Goal: Task Accomplishment & Management: Manage account settings

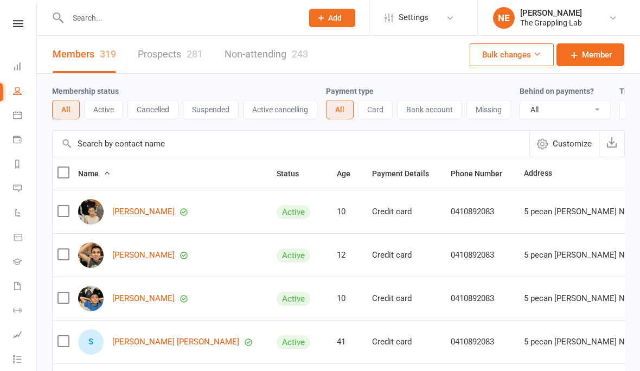
select select "100"
click at [12, 295] on icon at bounding box center [16, 292] width 9 height 9
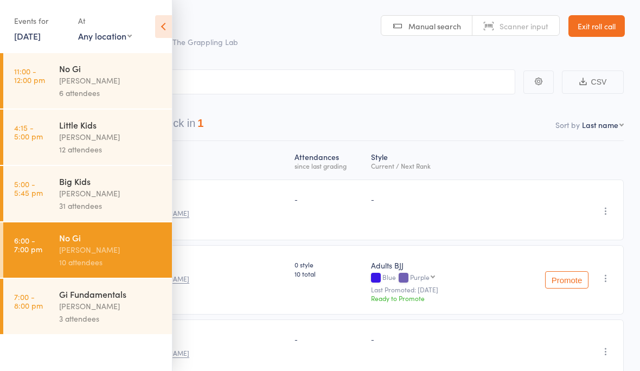
click at [161, 25] on icon at bounding box center [163, 26] width 17 height 23
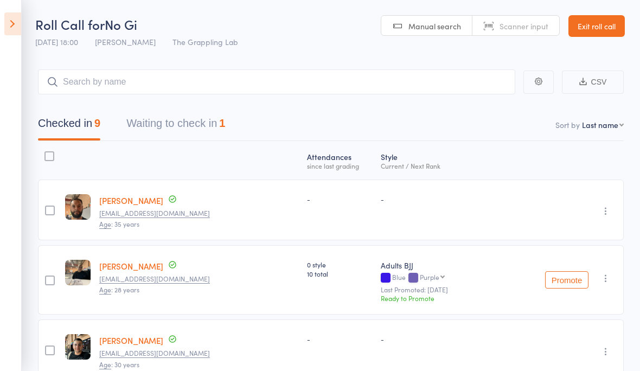
click at [537, 82] on icon "button" at bounding box center [538, 82] width 8 height 8
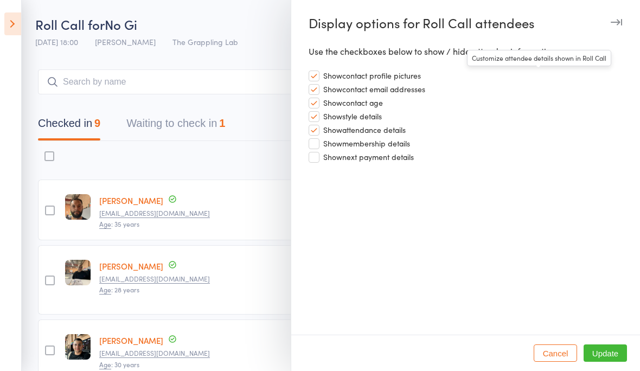
click at [7, 23] on div at bounding box center [320, 185] width 640 height 371
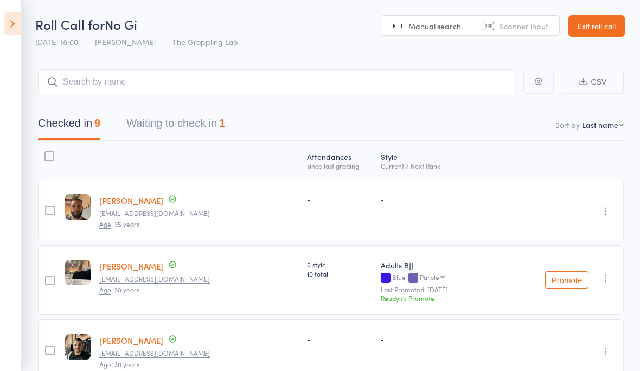
click at [592, 27] on link "Exit roll call" at bounding box center [596, 26] width 56 height 22
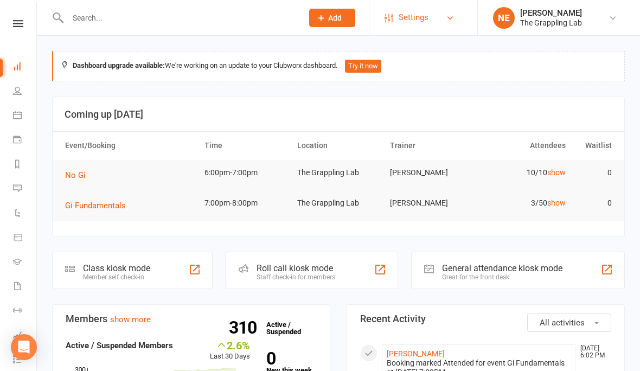
click at [443, 20] on link "Settings" at bounding box center [421, 17] width 75 height 24
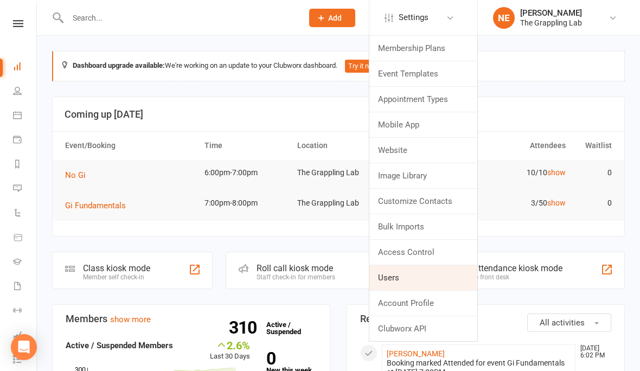
click at [392, 268] on link "Users" at bounding box center [423, 277] width 108 height 25
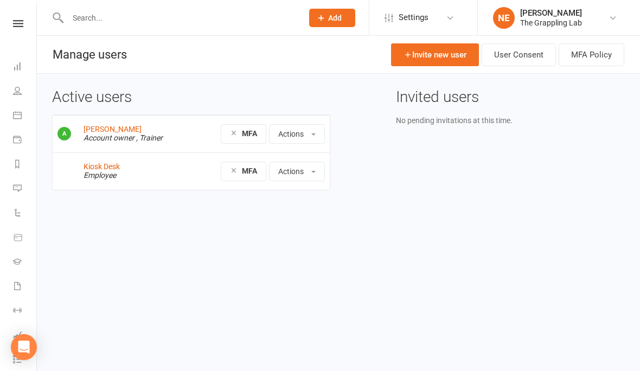
click at [128, 160] on td "Kiosk Desk Employee" at bounding box center [134, 170] width 110 height 37
click at [101, 162] on link "Kiosk Desk" at bounding box center [101, 166] width 36 height 9
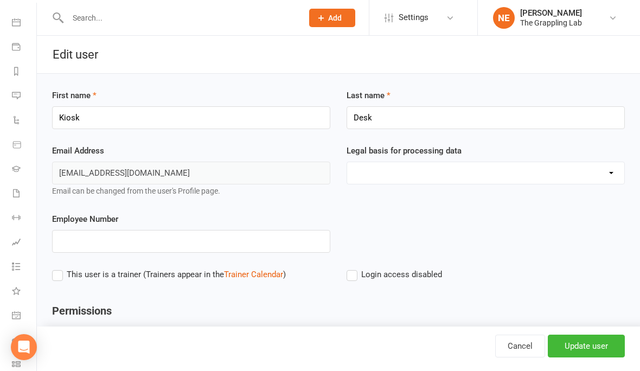
click at [379, 165] on select "Consent provided by contact Legitimate Interest - Existing Customer Legitimate …" at bounding box center [485, 173] width 277 height 22
click at [18, 291] on icon at bounding box center [16, 292] width 9 height 9
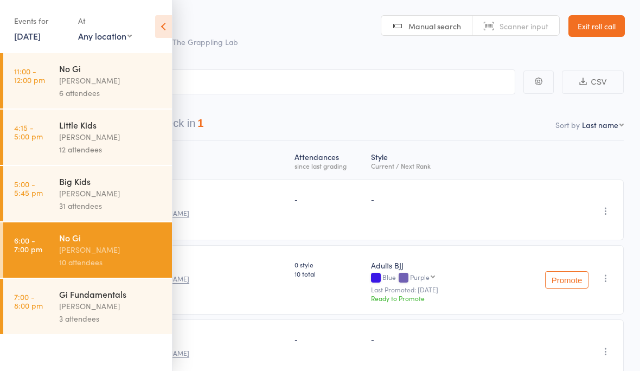
click at [164, 24] on icon at bounding box center [163, 26] width 17 height 23
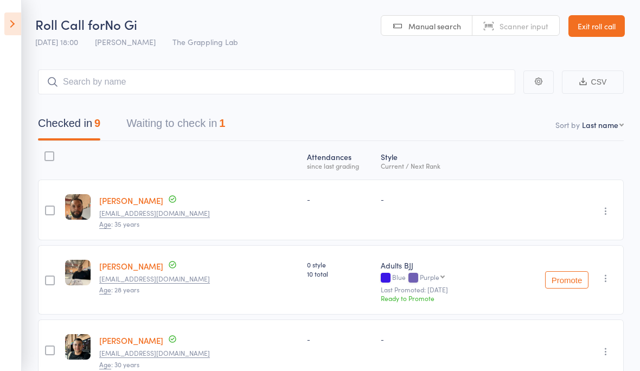
click at [11, 14] on icon at bounding box center [12, 23] width 17 height 23
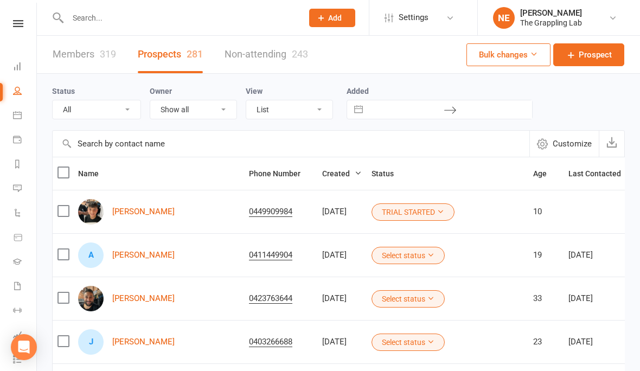
select select "100"
click at [15, 289] on icon at bounding box center [16, 292] width 9 height 9
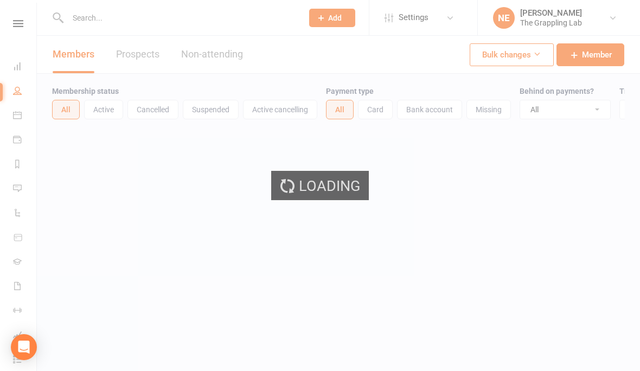
select select "100"
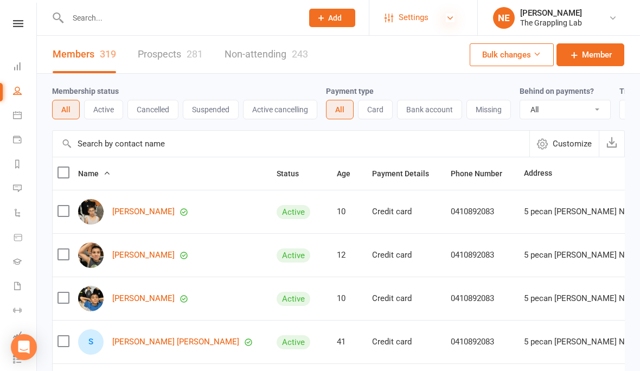
click at [448, 18] on icon at bounding box center [450, 18] width 9 height 9
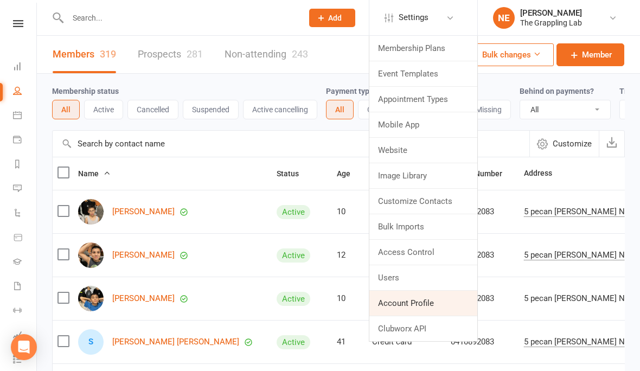
click at [415, 300] on link "Account Profile" at bounding box center [423, 303] width 108 height 25
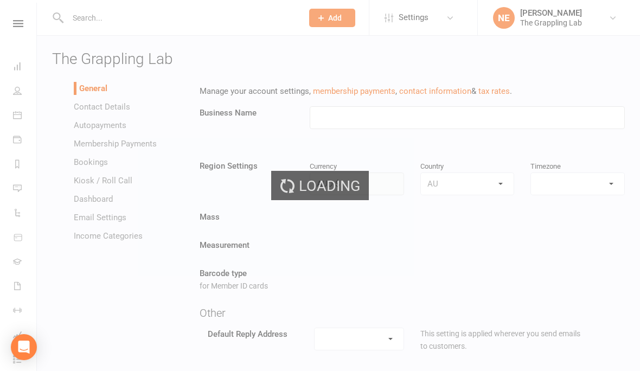
type input "The Grappling Lab"
select select "Australia/Sydney"
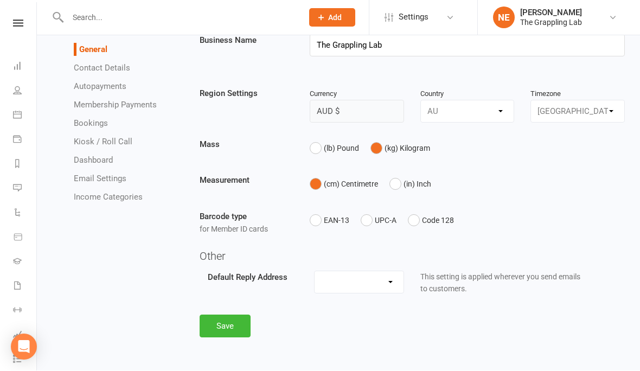
scroll to position [80, 0]
click at [125, 139] on link "Kiosk / Roll Call" at bounding box center [103, 142] width 59 height 10
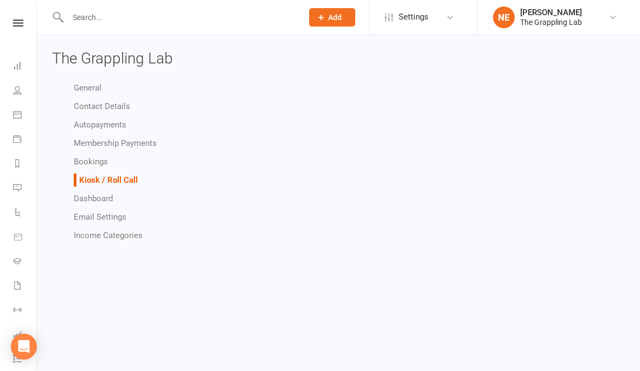
scroll to position [1, 0]
select select "all_attendees_sort_order_checked_in_desc"
select select "checked_in_attendee_sort_order_checked_in_desc"
select select "pending_attendee_sort_order_first_name_asc"
select select "class_kiosk_search_active_members_only"
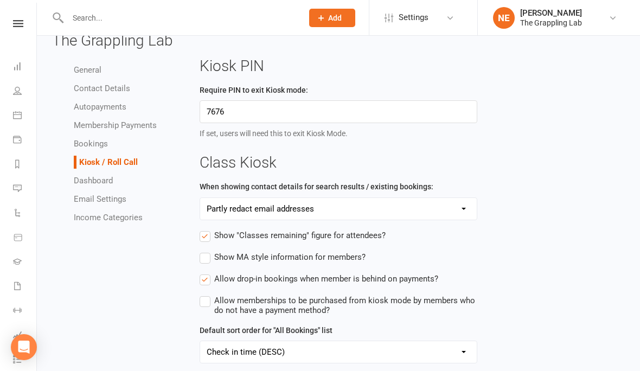
scroll to position [0, 0]
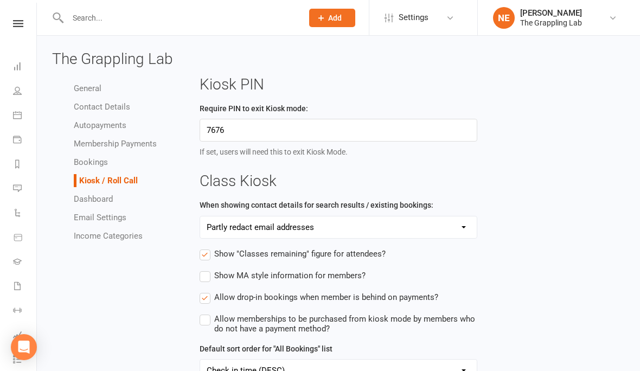
click at [120, 194] on li "Dashboard" at bounding box center [128, 198] width 109 height 13
click at [104, 194] on link "Dashboard" at bounding box center [93, 199] width 39 height 10
select select "hide_net_revenue_for_all_users"
select select "hide_monthly_revenue_for_all_users"
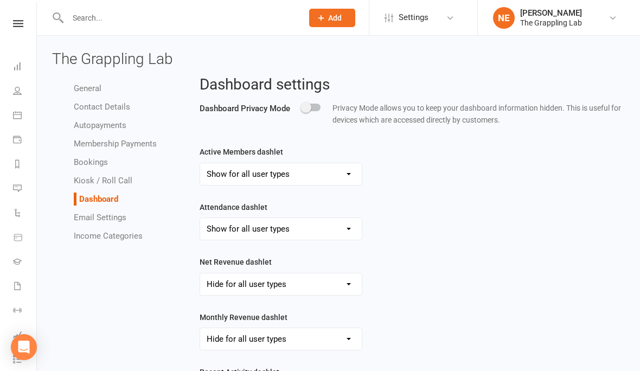
click at [106, 162] on link "Bookings" at bounding box center [91, 162] width 34 height 10
select select "send_booking_confirmation_email_to_none"
select select "send_booking_reminder_to_none"
select select "false"
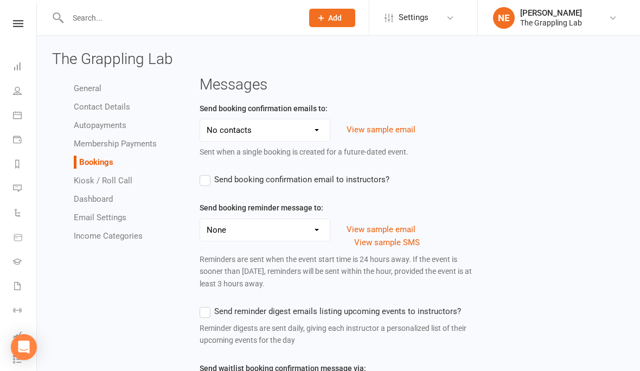
click at [114, 178] on link "Kiosk / Roll Call" at bounding box center [103, 181] width 59 height 10
select select "all_attendees_sort_order_checked_in_desc"
select select "checked_in_attendee_sort_order_checked_in_desc"
select select "pending_attendee_sort_order_first_name_asc"
select select "class_kiosk_search_active_members_only"
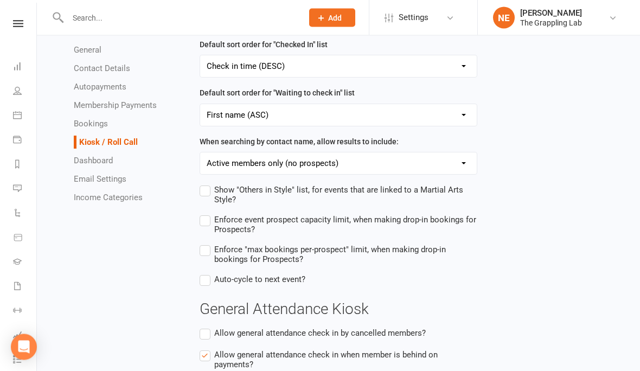
scroll to position [352, 0]
click at [21, 354] on icon "Open Intercom Messenger" at bounding box center [23, 347] width 12 height 14
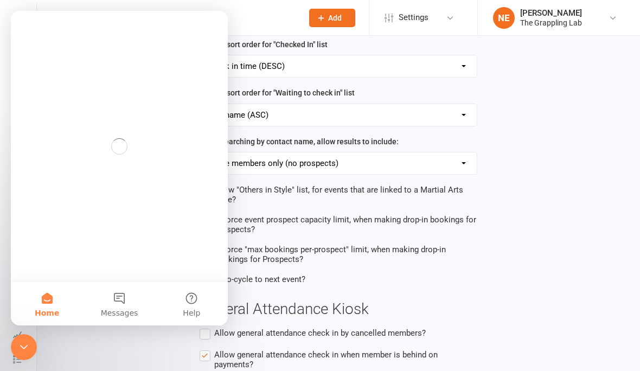
scroll to position [0, 0]
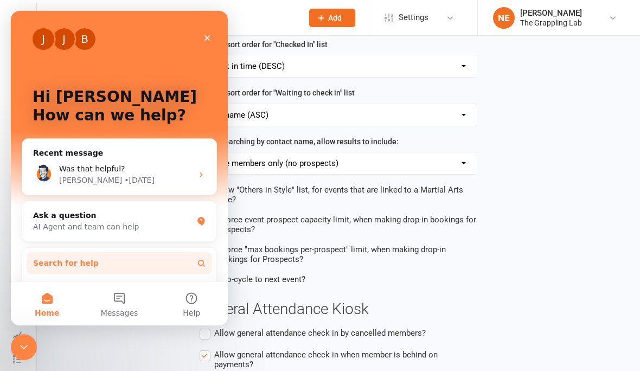
click at [84, 254] on button "Search for help" at bounding box center [119, 263] width 185 height 22
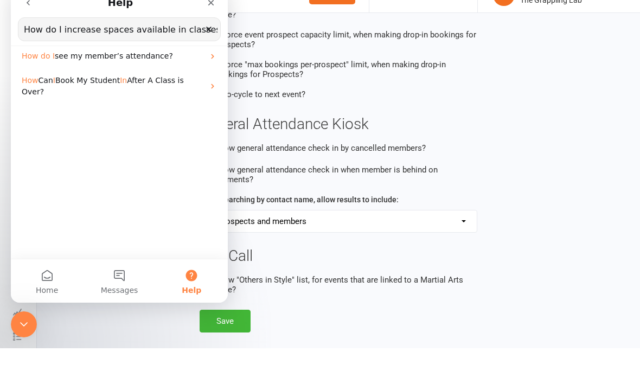
scroll to position [208, 0]
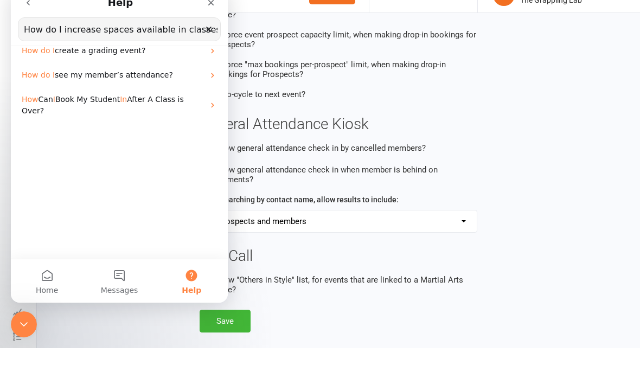
type input "How do I increase spaces available in classes?"
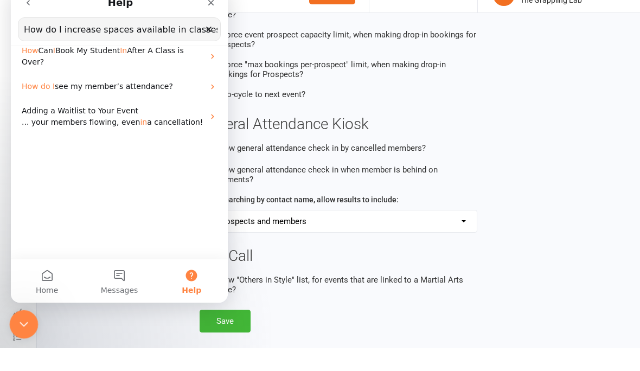
scroll to position [524, 0]
click at [25, 315] on div "Close Intercom Messenger" at bounding box center [22, 323] width 26 height 26
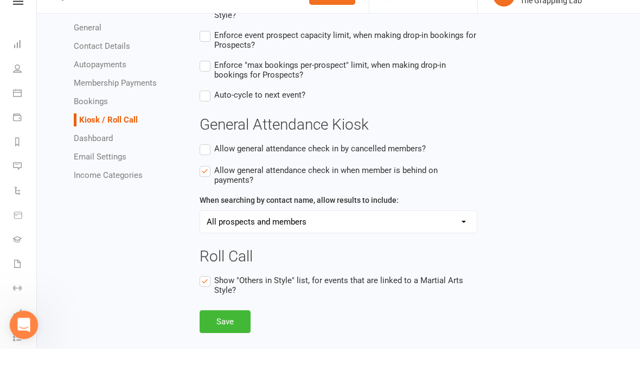
scroll to position [352, 0]
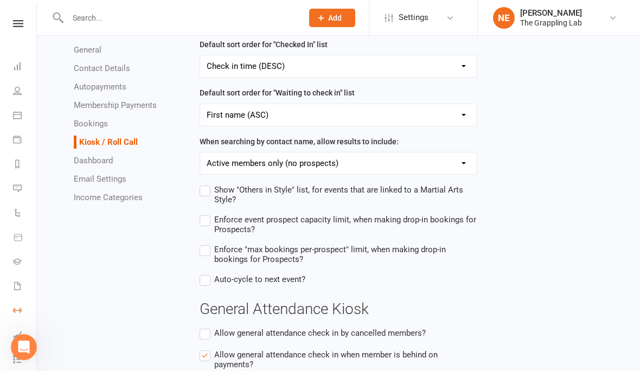
click at [35, 307] on link "Workouts" at bounding box center [25, 311] width 24 height 24
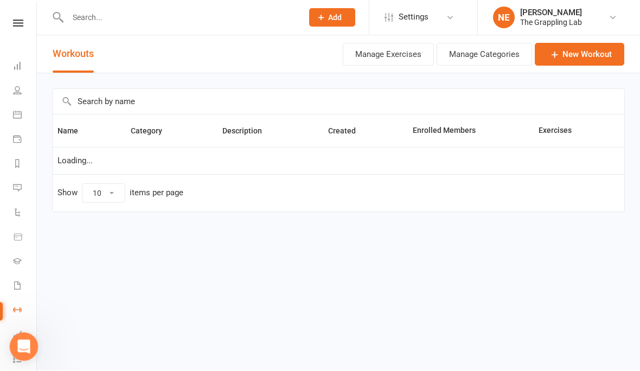
click at [22, 356] on div "Open Intercom Messenger" at bounding box center [22, 345] width 36 height 36
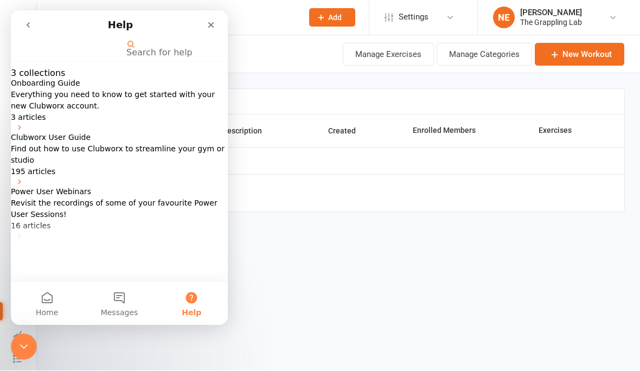
scroll to position [21, 0]
click at [29, 21] on icon "go back" at bounding box center [28, 25] width 9 height 9
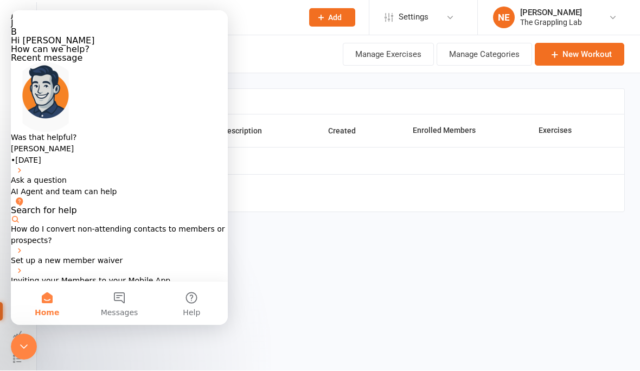
scroll to position [99, 0]
click at [124, 309] on span "Messages" at bounding box center [119, 312] width 37 height 8
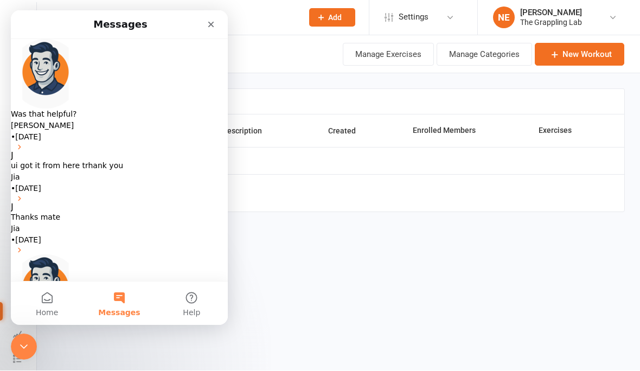
click at [77, 109] on span "Was that helpful?" at bounding box center [44, 113] width 66 height 9
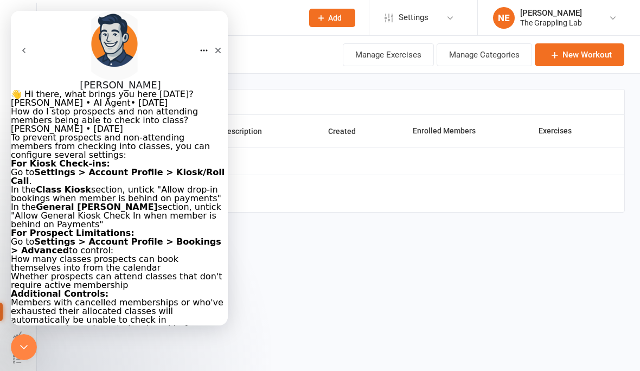
scroll to position [0, 0]
click at [26, 46] on icon "go back" at bounding box center [24, 50] width 9 height 9
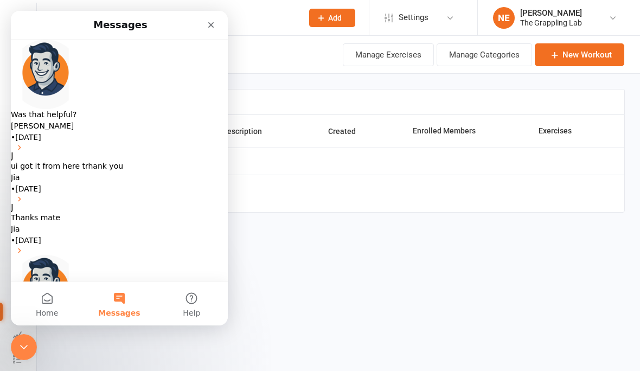
click at [92, 162] on span "ui got it from here trhank you" at bounding box center [67, 166] width 112 height 9
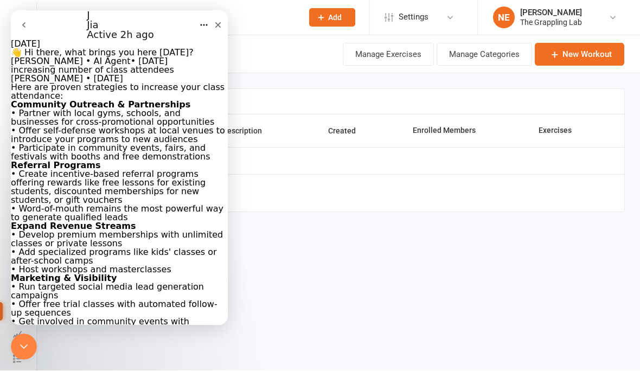
scroll to position [855, 0]
click at [259, 258] on html "Prospect Member Non-attending contact Class / event Appointment Grading event T…" at bounding box center [320, 129] width 640 height 258
click at [27, 345] on icon "Close Intercom Messenger" at bounding box center [22, 344] width 13 height 13
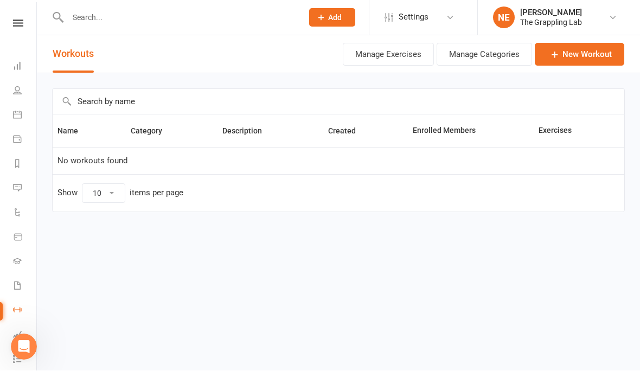
click at [2, 49] on div "Clubworx" at bounding box center [18, 37] width 36 height 35
click at [16, 33] on div "Clubworx" at bounding box center [18, 37] width 36 height 35
click at [20, 24] on icon at bounding box center [18, 23] width 10 height 7
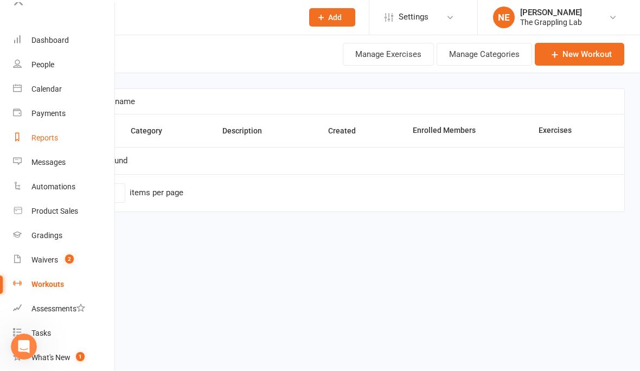
scroll to position [14, 0]
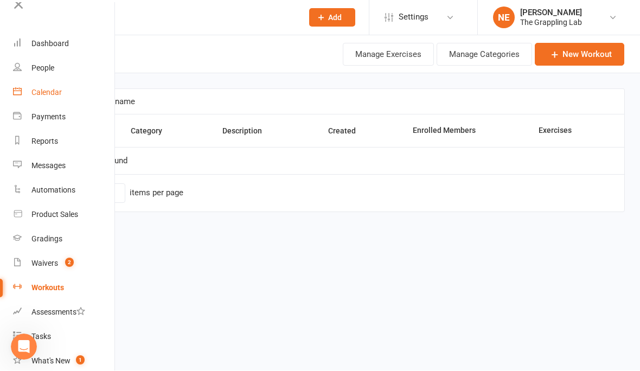
click at [47, 87] on link "Calendar" at bounding box center [64, 93] width 102 height 24
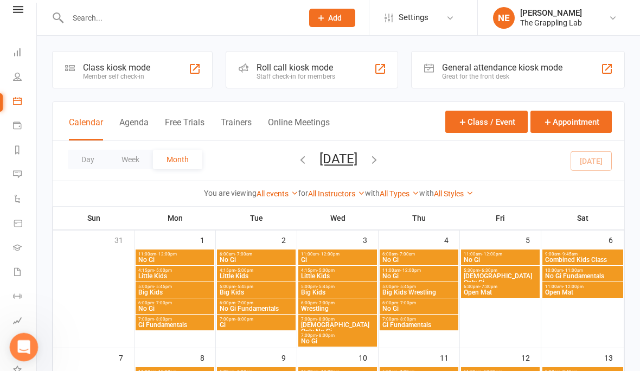
click at [27, 342] on icon "Open Intercom Messenger" at bounding box center [23, 346] width 18 height 18
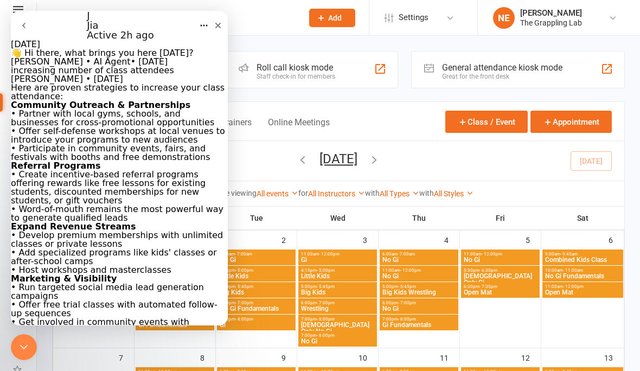
scroll to position [833, 0]
drag, startPoint x: 24, startPoint y: 356, endPoint x: 35, endPoint y: 691, distance: 335.2
click at [25, 358] on html at bounding box center [22, 345] width 26 height 26
click at [22, 357] on div "Close Intercom Messenger" at bounding box center [22, 345] width 26 height 26
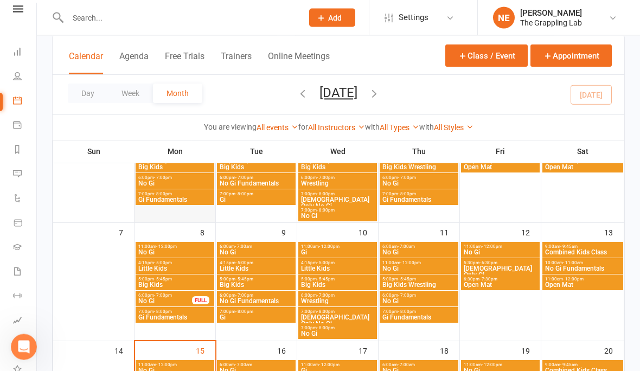
scroll to position [126, 0]
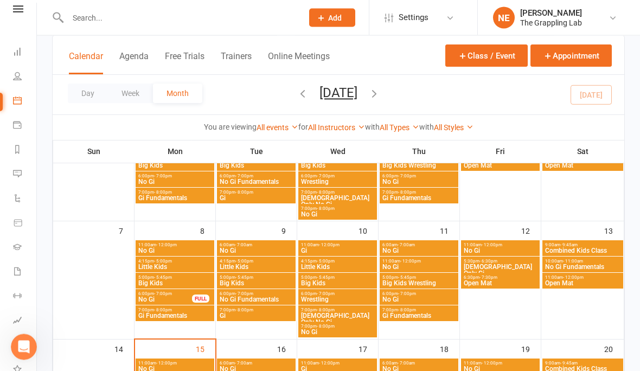
click at [190, 297] on span "No Gi" at bounding box center [165, 300] width 55 height 7
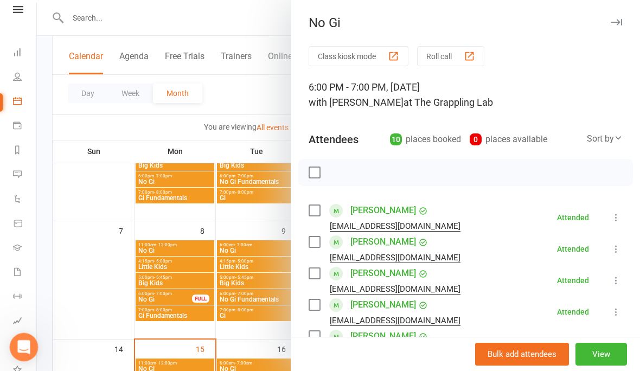
click at [31, 348] on div "Open Intercom Messenger" at bounding box center [22, 345] width 36 height 36
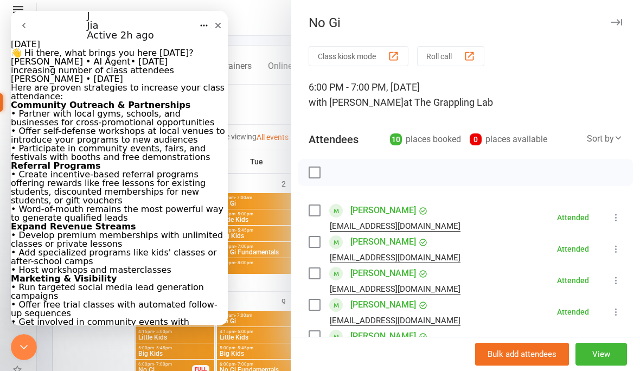
scroll to position [737, 0]
click at [25, 343] on icon "Close Intercom Messenger" at bounding box center [22, 345] width 13 height 13
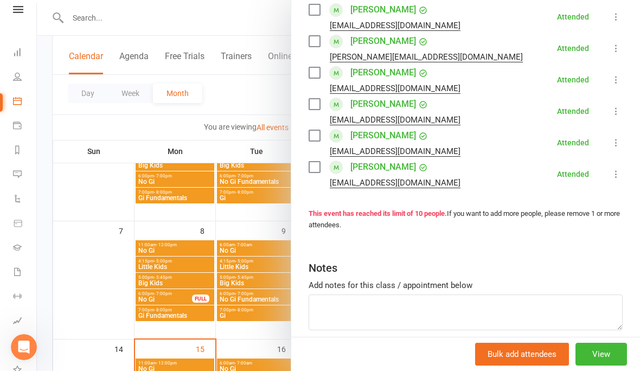
scroll to position [326, 0]
click at [356, 215] on strong "This event has reached its limit of 10 people." at bounding box center [377, 214] width 138 height 8
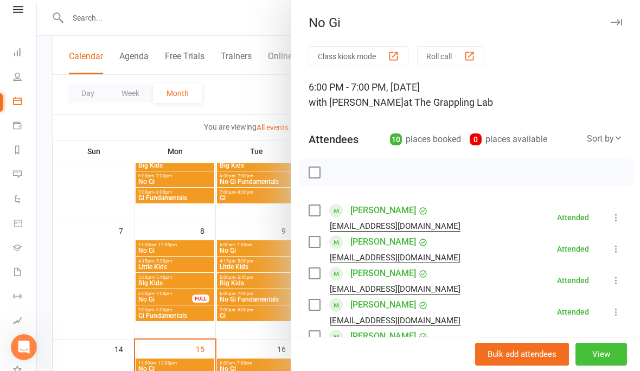
scroll to position [0, 0]
click at [427, 140] on div "10 places booked" at bounding box center [425, 139] width 71 height 15
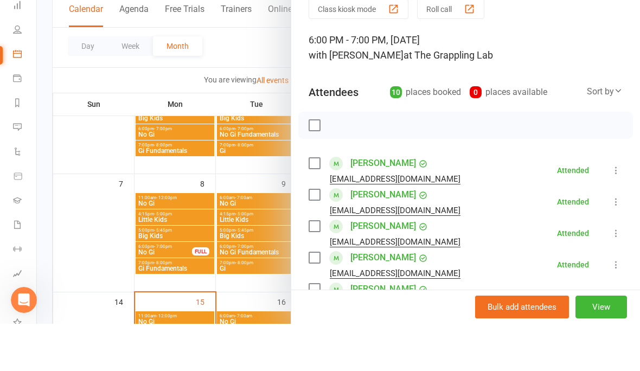
scroll to position [174, 0]
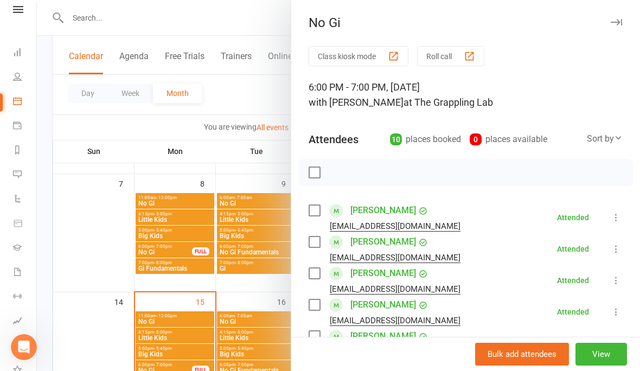
click at [93, 209] on div at bounding box center [338, 185] width 603 height 371
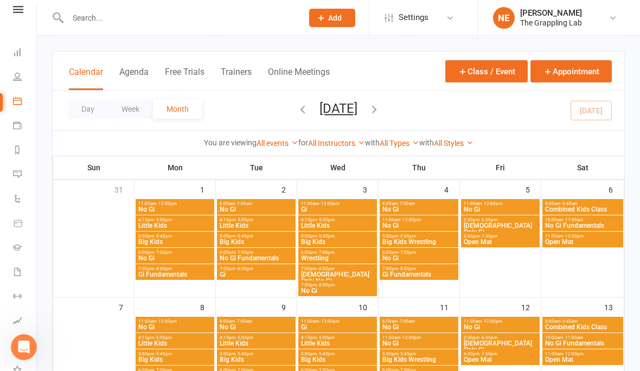
scroll to position [51, 0]
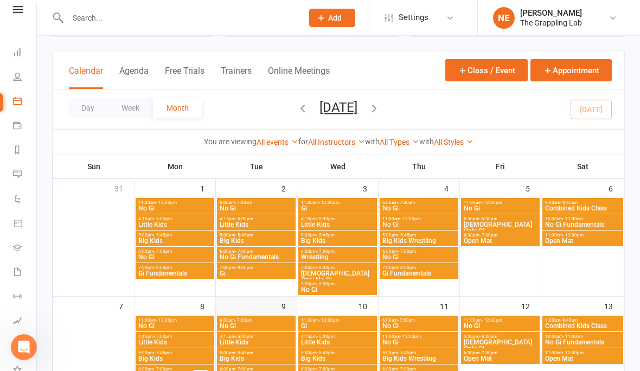
click at [269, 364] on div at bounding box center [256, 364] width 79 height 98
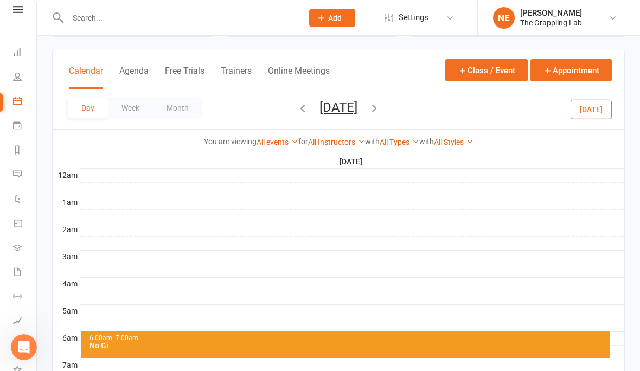
scroll to position [0, 0]
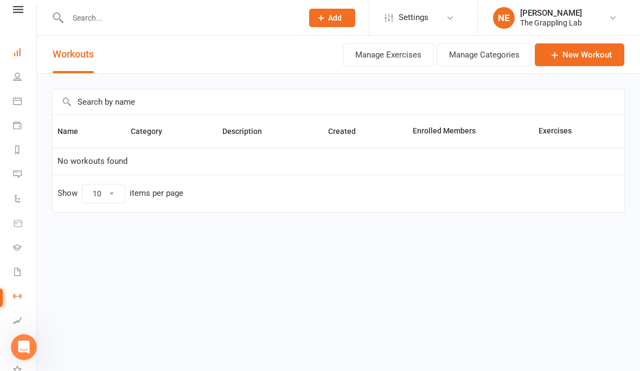
click at [15, 58] on link "Dashboard" at bounding box center [25, 53] width 24 height 24
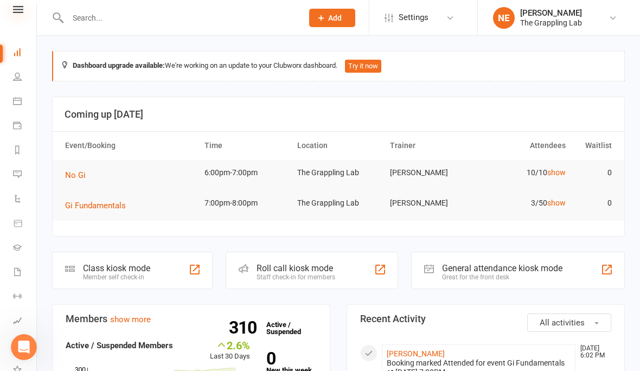
click at [21, 11] on icon at bounding box center [18, 9] width 10 height 7
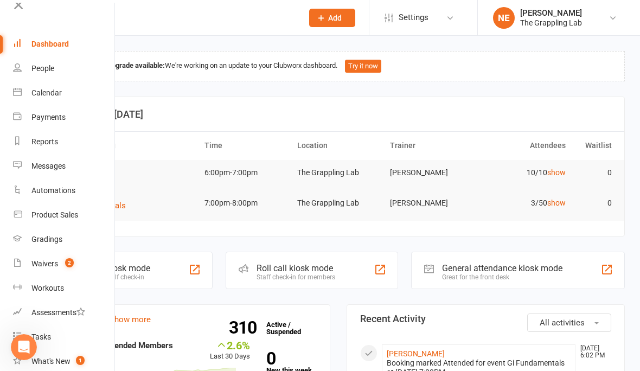
click at [42, 89] on div "Calendar" at bounding box center [46, 92] width 30 height 9
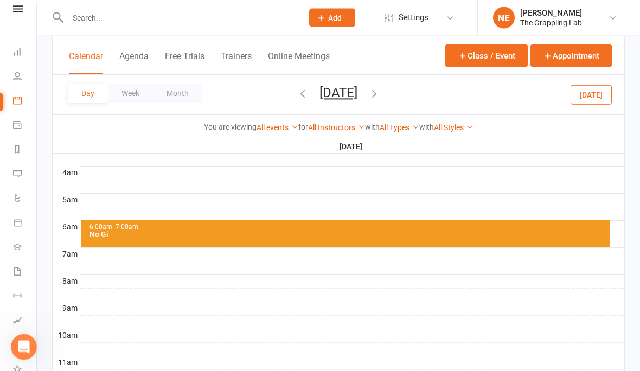
scroll to position [163, 0]
click at [159, 57] on div "Calendar Agenda Free Trials Trainers Online Meetings" at bounding box center [199, 62] width 261 height 24
click at [138, 50] on div "Calendar Agenda Free Trials Trainers Online Meetings" at bounding box center [199, 62] width 261 height 24
click at [136, 54] on button "Agenda" at bounding box center [133, 62] width 29 height 23
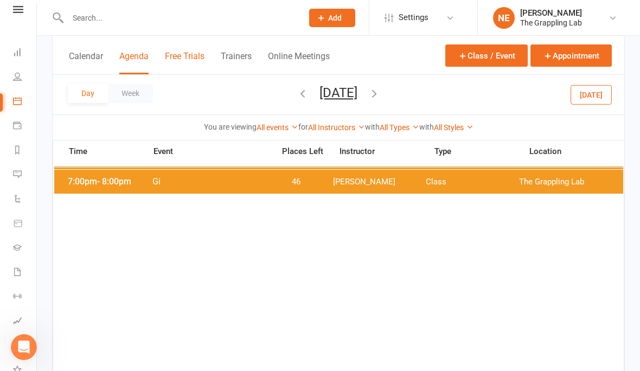
click at [191, 59] on button "Free Trials" at bounding box center [185, 62] width 40 height 23
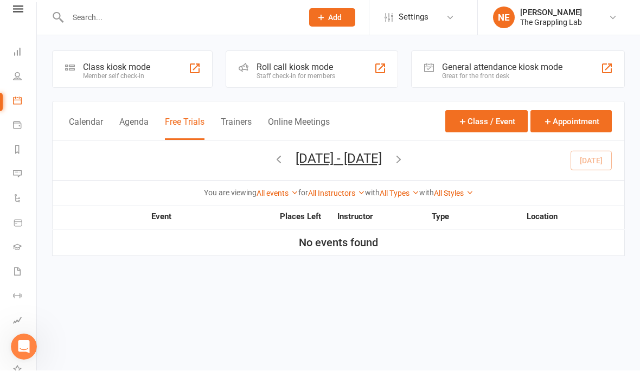
click at [87, 121] on button "Calendar" at bounding box center [86, 128] width 34 height 23
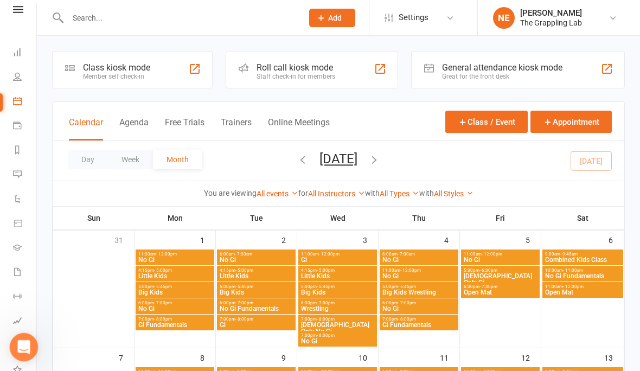
click at [23, 348] on icon "Open Intercom Messenger" at bounding box center [23, 346] width 18 height 18
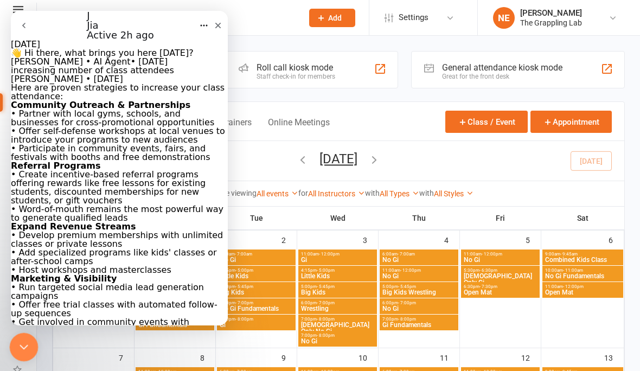
scroll to position [863, 0]
click at [21, 344] on icon "Close Intercom Messenger" at bounding box center [22, 345] width 13 height 13
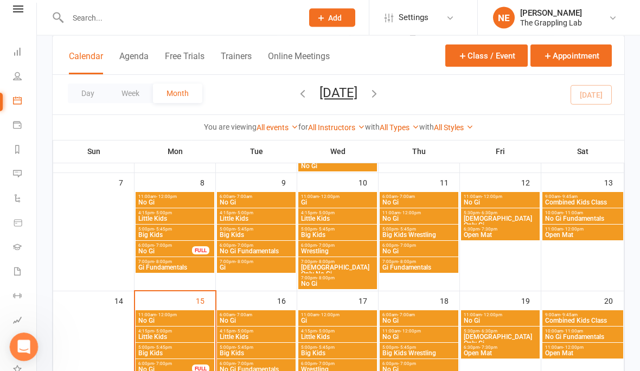
scroll to position [176, 0]
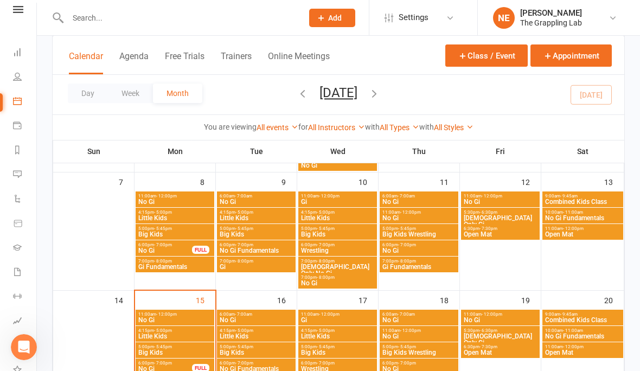
click at [192, 248] on div "FULL" at bounding box center [200, 250] width 17 height 8
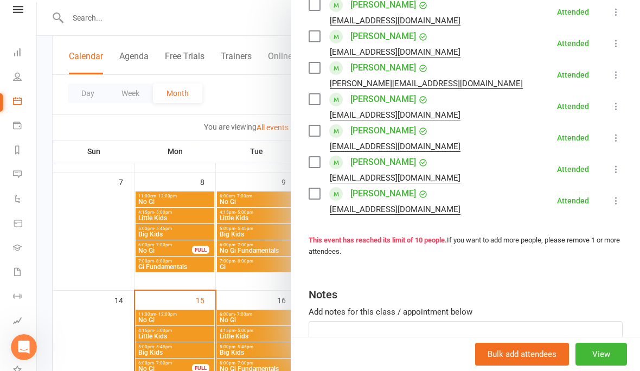
scroll to position [311, 0]
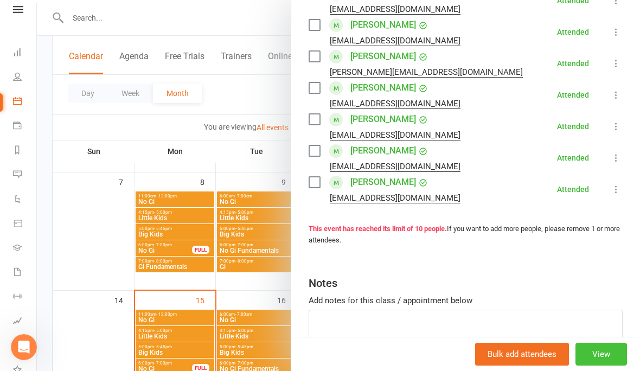
click at [607, 365] on button "View" at bounding box center [600, 354] width 51 height 23
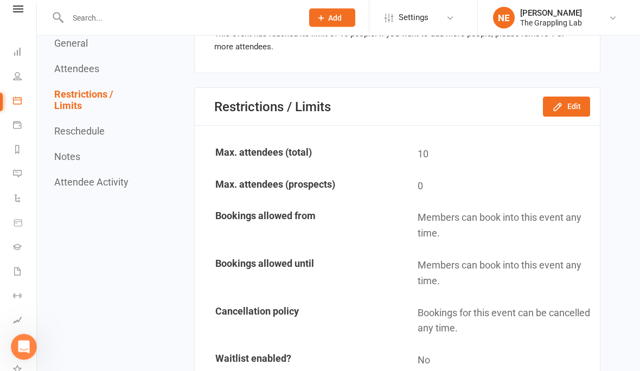
scroll to position [997, 0]
click at [563, 101] on icon "button" at bounding box center [557, 106] width 11 height 11
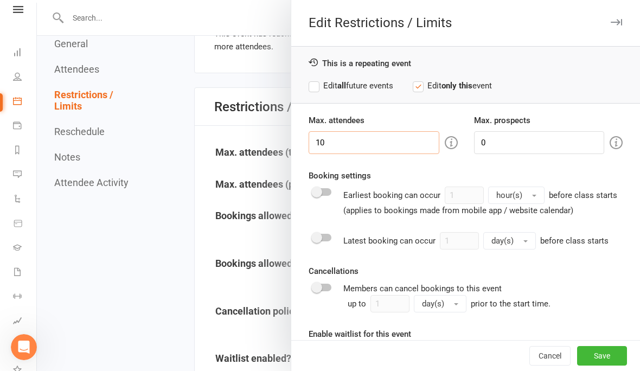
click at [385, 136] on input "10" at bounding box center [373, 142] width 131 height 23
type input "1"
click at [563, 99] on div "This is a repeating event Edit all future events Edit only this event" at bounding box center [465, 74] width 349 height 57
click at [609, 265] on div "Cancellations Members can cancel bookings to this event up to 1 day(s) prior to…" at bounding box center [465, 289] width 314 height 48
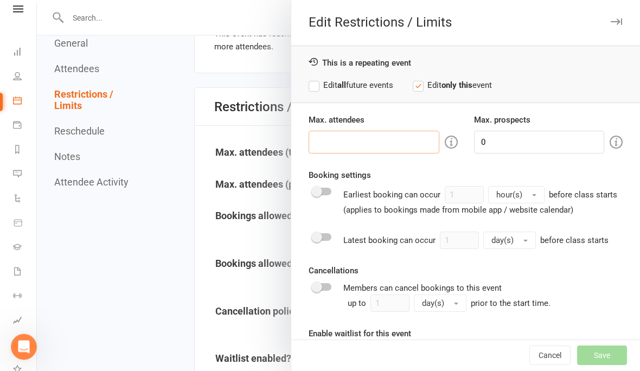
click at [404, 131] on input "number" at bounding box center [373, 142] width 131 height 23
click at [524, 139] on input "0" at bounding box center [539, 142] width 131 height 23
click at [395, 134] on input "number" at bounding box center [373, 142] width 131 height 23
click at [314, 83] on label "Edit all future events" at bounding box center [350, 85] width 85 height 13
click at [405, 136] on input "number" at bounding box center [373, 142] width 131 height 23
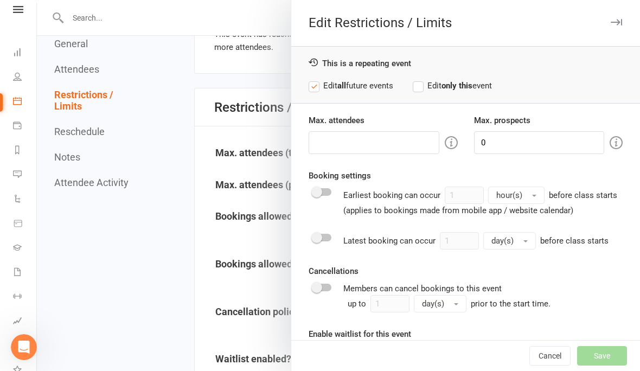
click at [458, 136] on div "Max. attendees" at bounding box center [382, 134] width 165 height 40
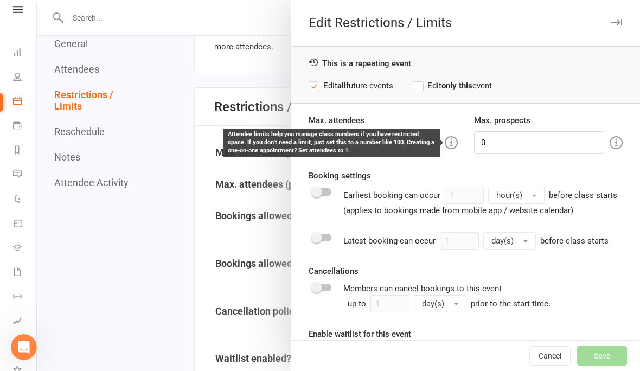
click at [446, 138] on icon at bounding box center [451, 142] width 13 height 13
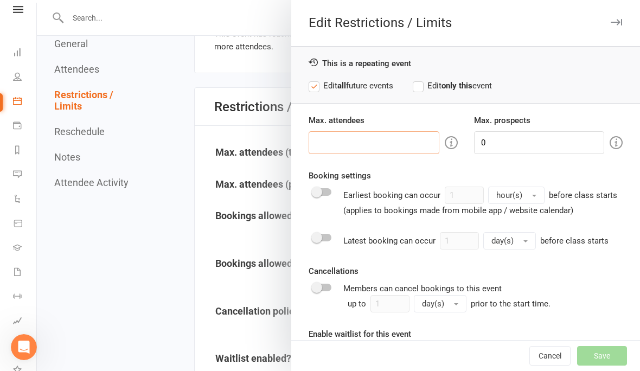
click at [332, 149] on input "number" at bounding box center [373, 142] width 131 height 23
type input "100"
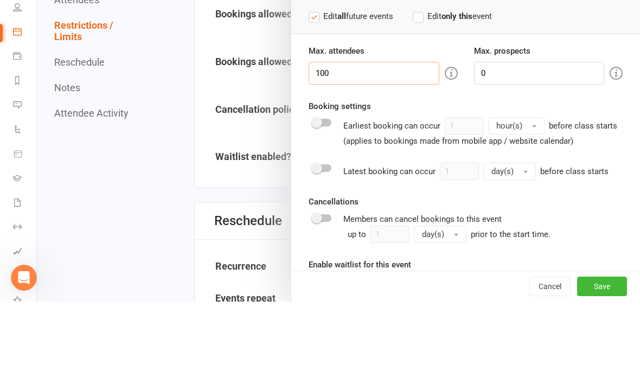
scroll to position [1130, 0]
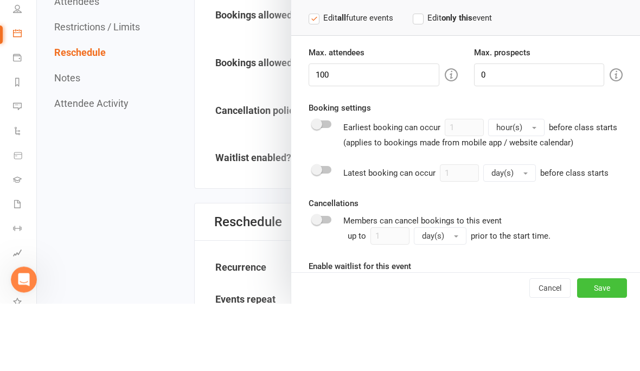
click at [604, 346] on button "Save" at bounding box center [602, 356] width 50 height 20
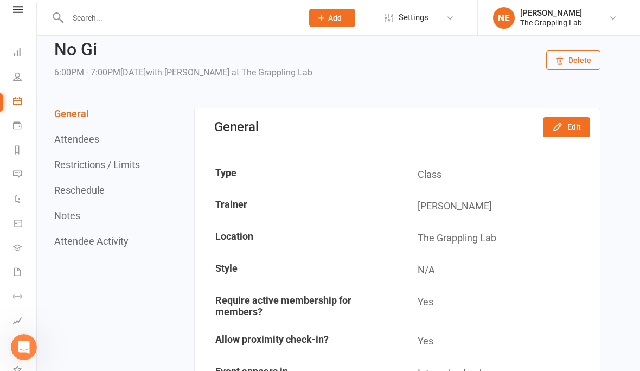
scroll to position [0, 0]
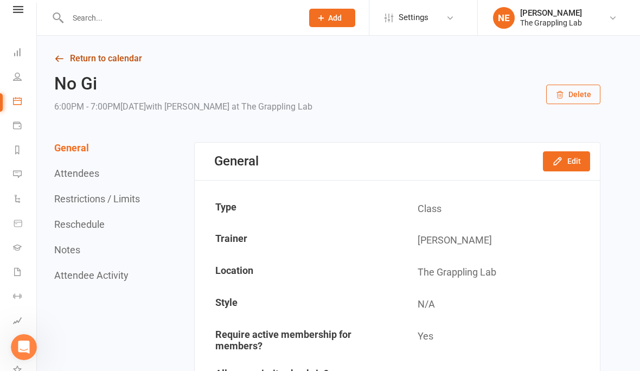
click at [71, 60] on link "Return to calendar" at bounding box center [327, 58] width 546 height 15
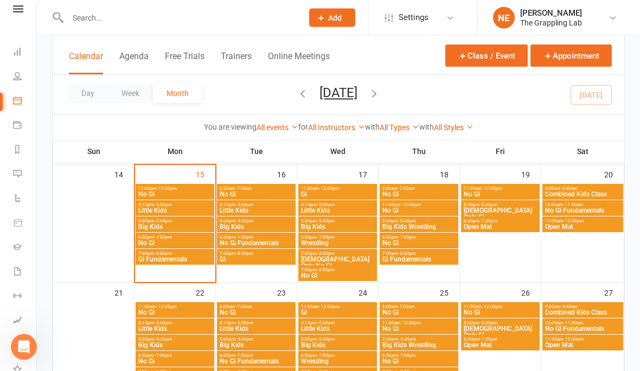
click at [171, 253] on span "7:00pm - 8:00pm" at bounding box center [175, 254] width 74 height 5
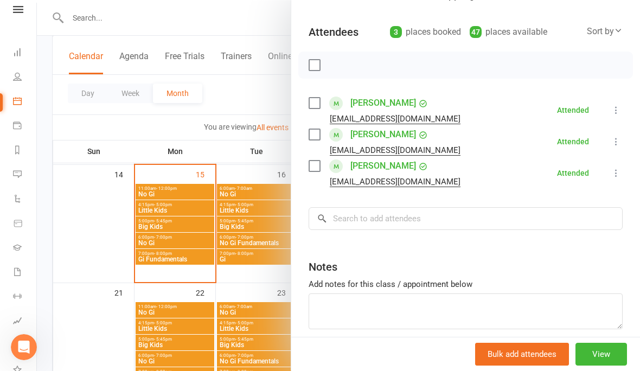
scroll to position [107, 0]
click at [597, 365] on button "View" at bounding box center [600, 354] width 51 height 23
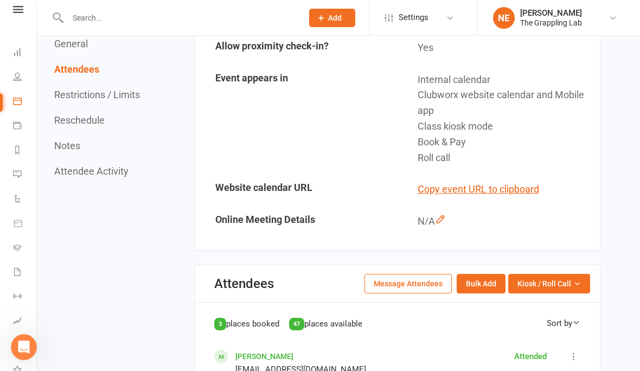
scroll to position [315, 0]
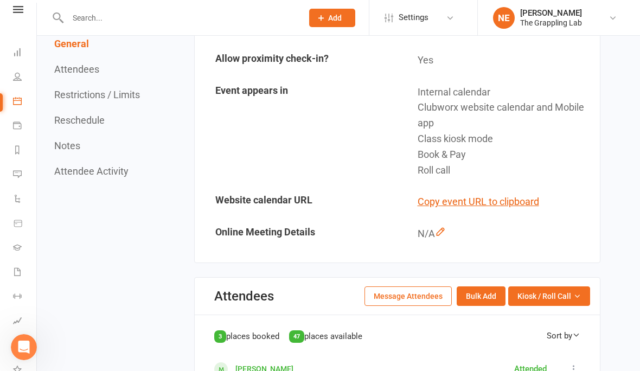
click at [94, 66] on button "Attendees" at bounding box center [76, 68] width 45 height 11
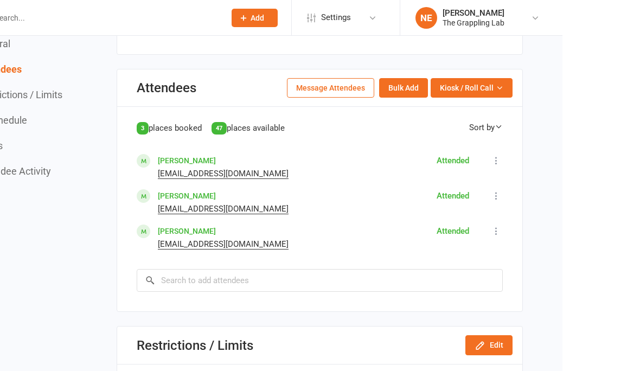
scroll to position [524, 0]
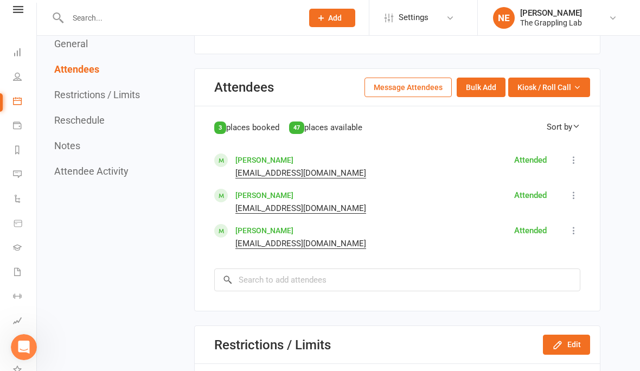
click at [79, 43] on button "General" at bounding box center [71, 43] width 34 height 11
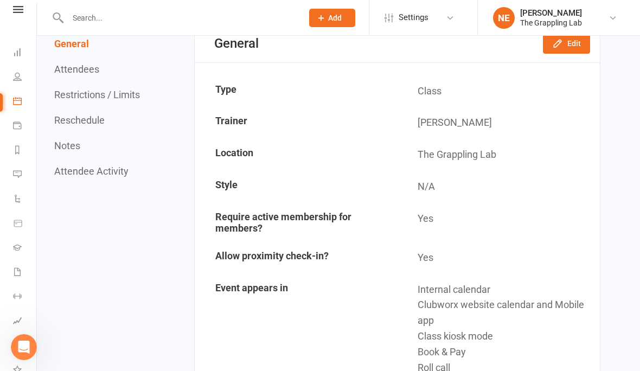
scroll to position [0, 0]
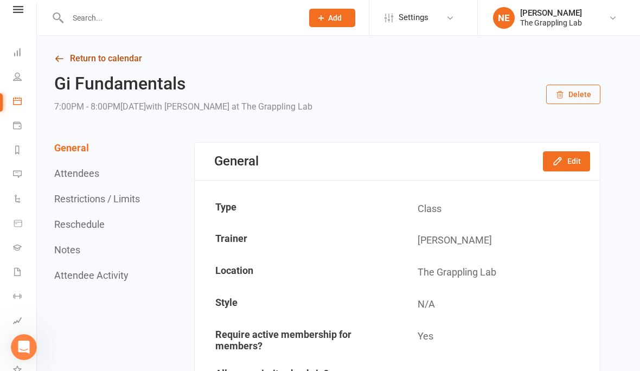
click at [77, 52] on link "Return to calendar" at bounding box center [327, 58] width 546 height 15
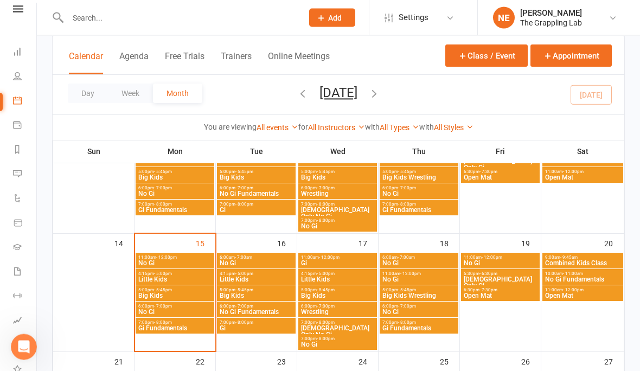
scroll to position [233, 0]
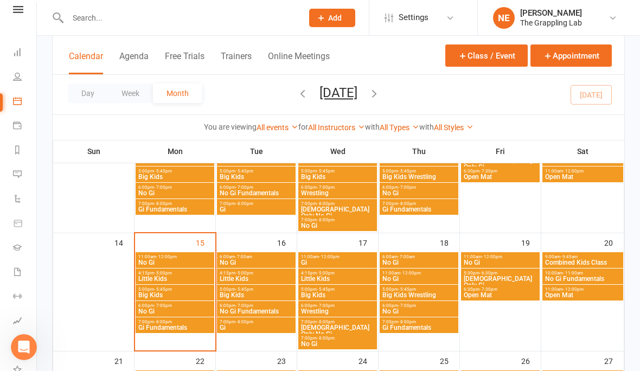
click at [249, 275] on span "- 5:00pm" at bounding box center [244, 272] width 18 height 5
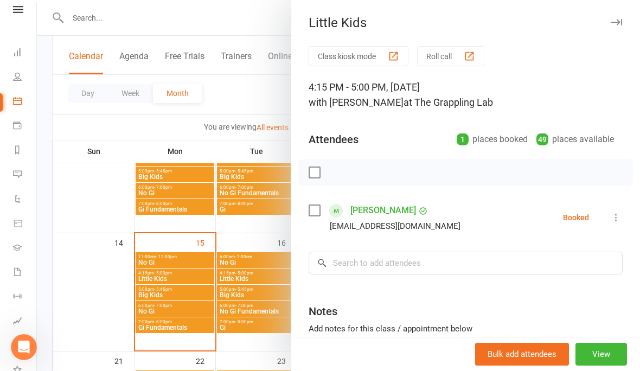
click at [239, 298] on div at bounding box center [338, 185] width 603 height 371
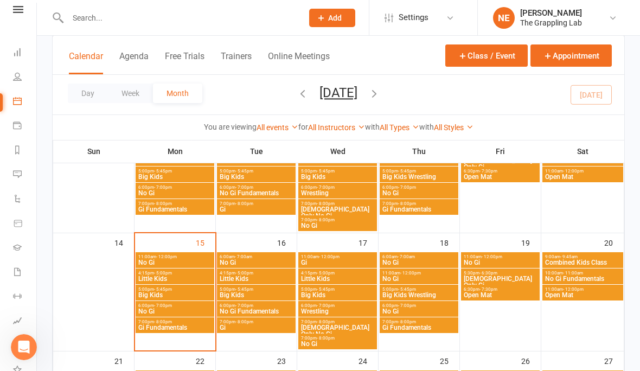
click at [248, 280] on span "Little Kids" at bounding box center [256, 278] width 74 height 7
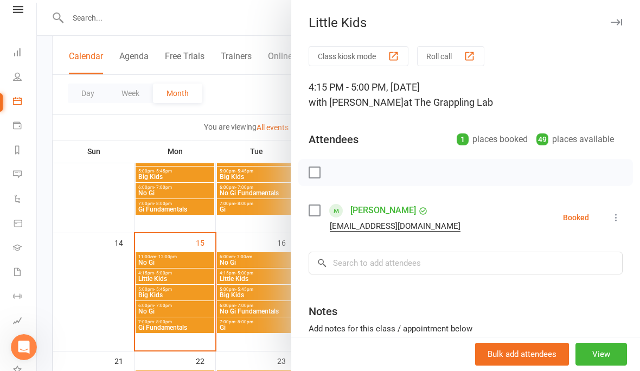
scroll to position [0, 0]
click at [244, 295] on div at bounding box center [338, 185] width 603 height 371
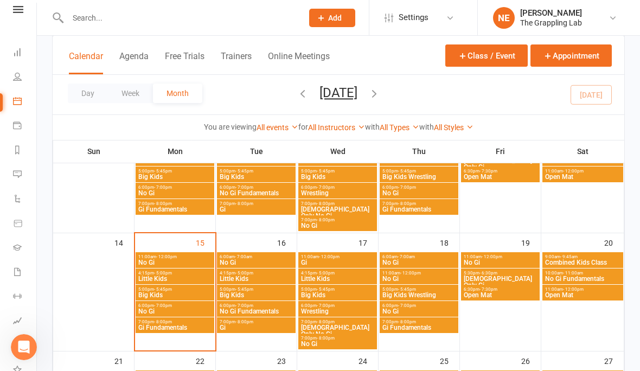
click at [247, 297] on span "Big Kids" at bounding box center [256, 295] width 74 height 7
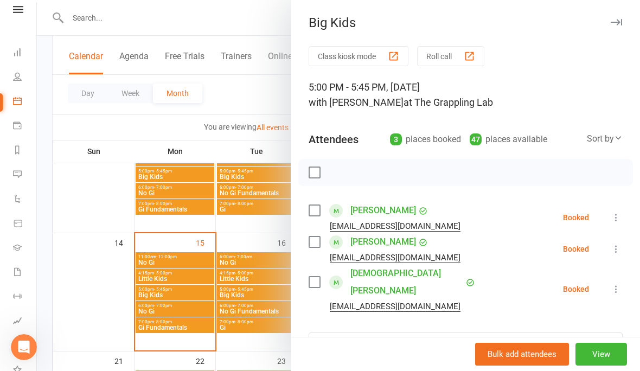
click at [242, 305] on div at bounding box center [338, 185] width 603 height 371
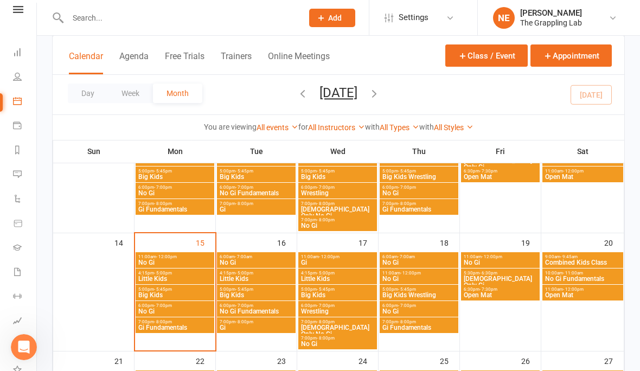
click at [197, 292] on span "Big Kids" at bounding box center [175, 295] width 74 height 7
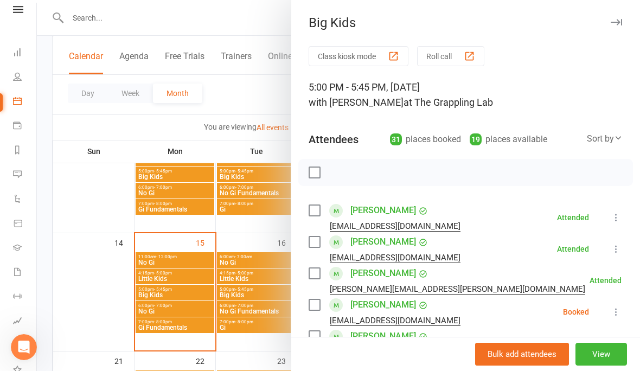
click at [240, 307] on div at bounding box center [338, 185] width 603 height 371
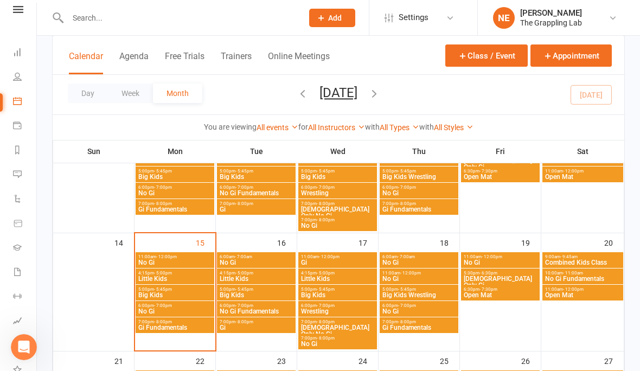
click at [240, 308] on span "No Gi Fundamentals" at bounding box center [256, 311] width 74 height 7
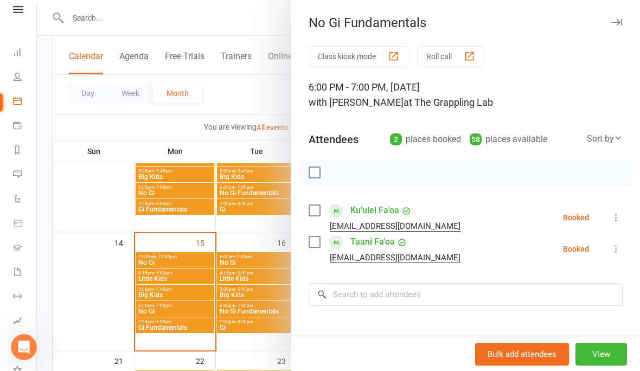
click at [235, 326] on div at bounding box center [338, 185] width 603 height 371
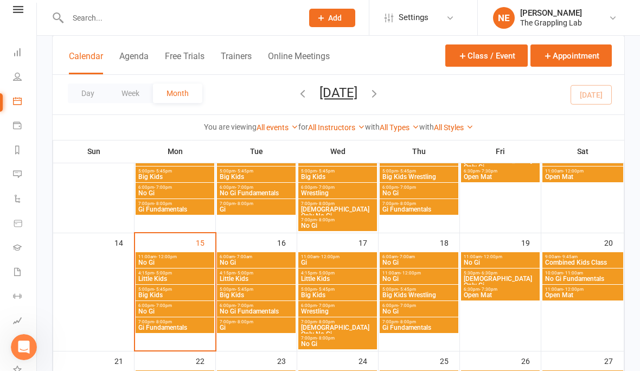
click at [235, 326] on span "Gi" at bounding box center [256, 327] width 74 height 7
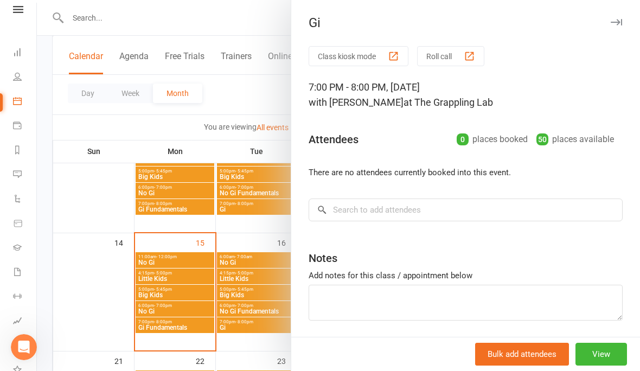
scroll to position [223, 0]
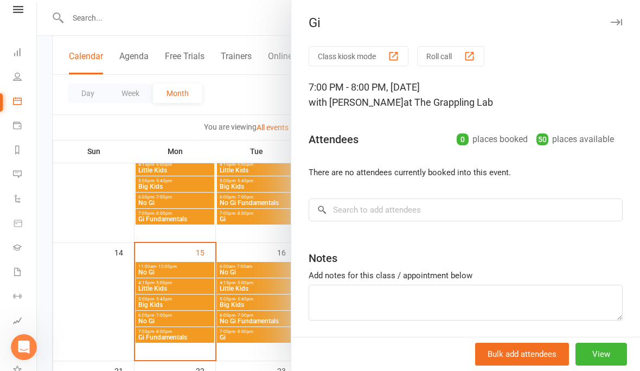
click at [620, 19] on icon "button" at bounding box center [615, 22] width 11 height 7
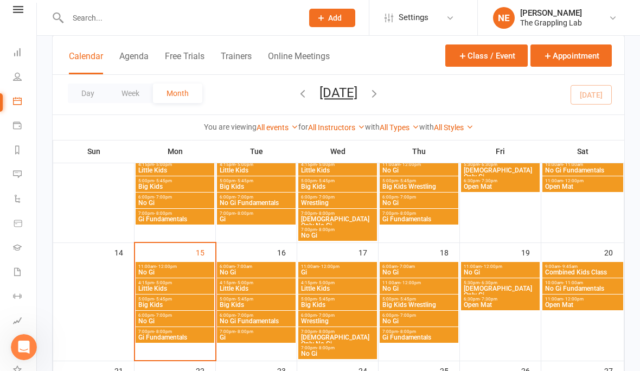
click at [329, 316] on span "- 7:00pm" at bounding box center [326, 315] width 18 height 5
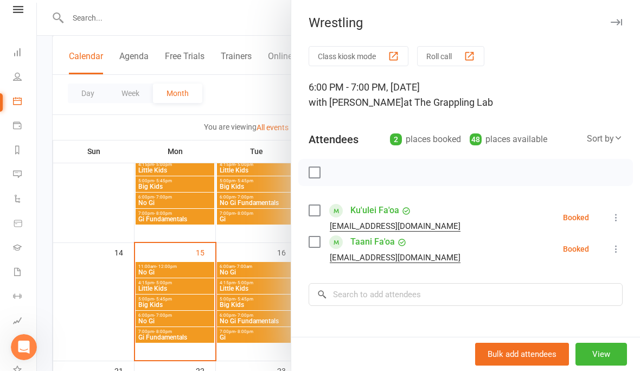
click at [233, 325] on div at bounding box center [338, 185] width 603 height 371
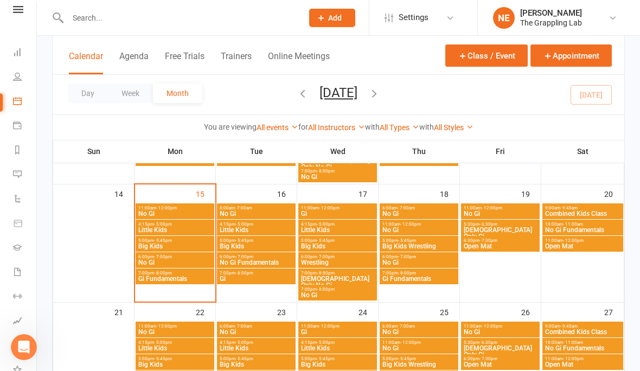
scroll to position [294, 0]
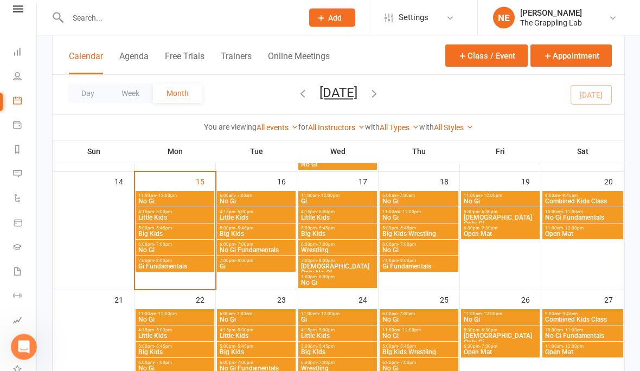
click at [159, 318] on span "No Gi" at bounding box center [175, 320] width 74 height 7
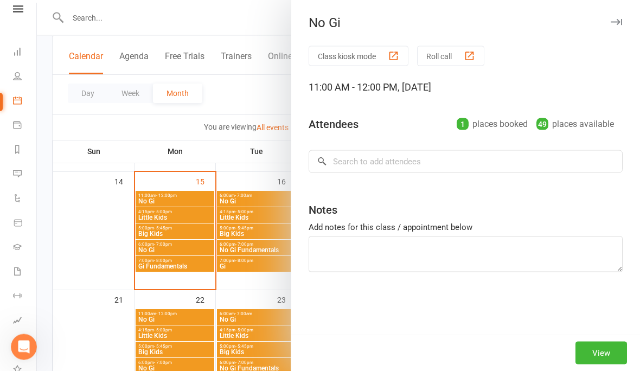
scroll to position [294, 0]
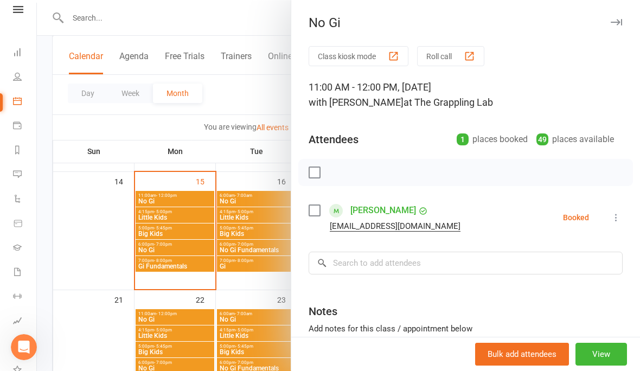
click at [158, 326] on div at bounding box center [338, 185] width 603 height 371
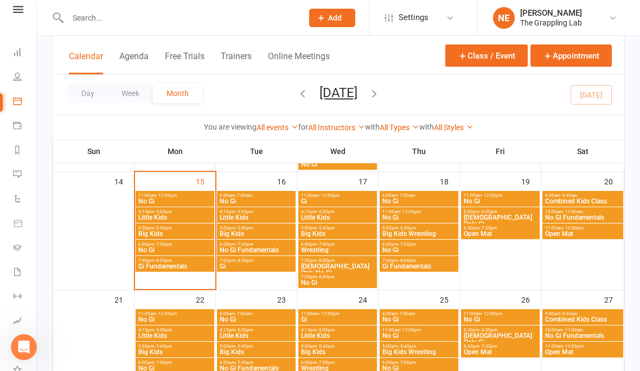
click at [153, 350] on span "Big Kids" at bounding box center [175, 352] width 74 height 7
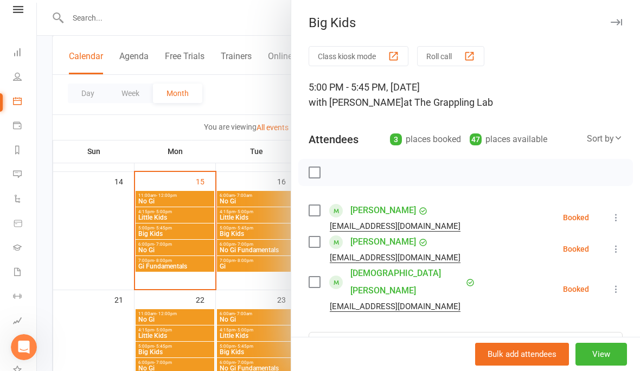
click at [150, 366] on div at bounding box center [338, 185] width 603 height 371
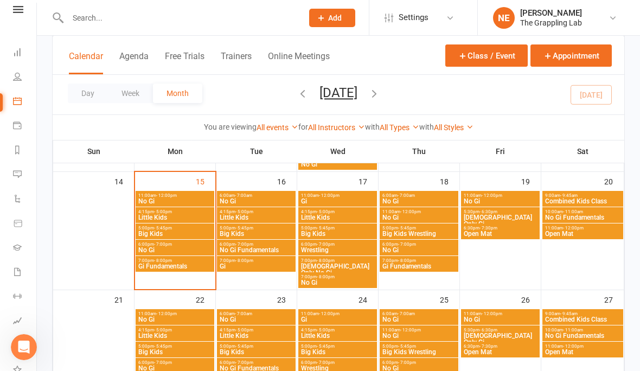
click at [150, 366] on span "No Gi" at bounding box center [175, 368] width 74 height 7
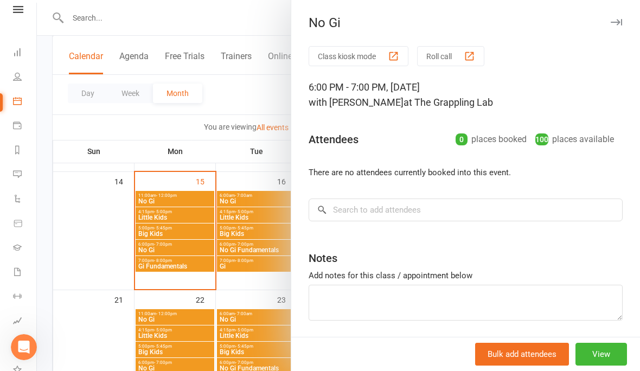
scroll to position [342, 0]
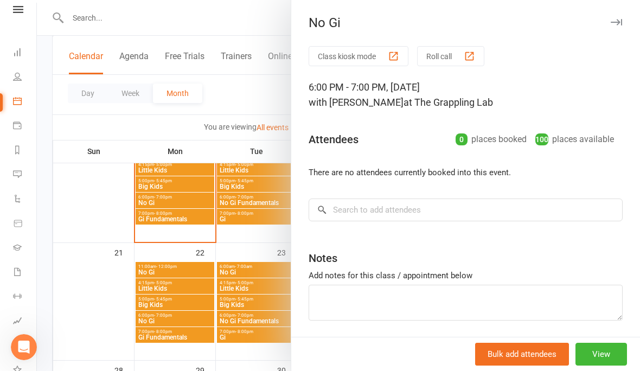
click at [619, 23] on icon "button" at bounding box center [615, 22] width 11 height 7
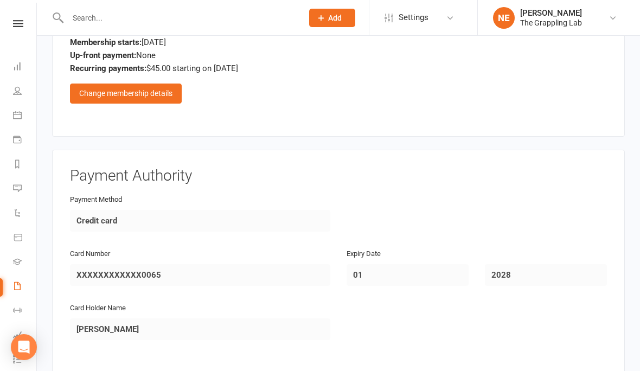
scroll to position [710, 0]
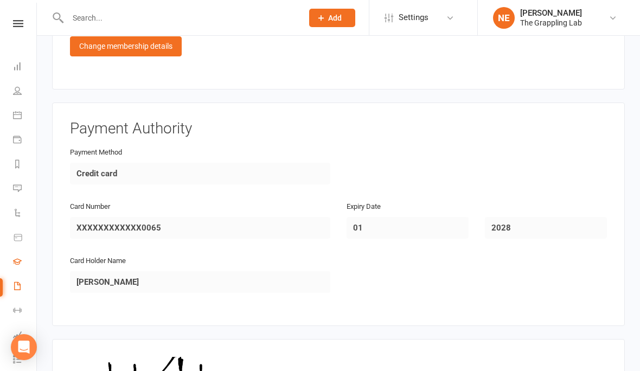
click at [19, 274] on link "Gradings" at bounding box center [25, 262] width 24 height 24
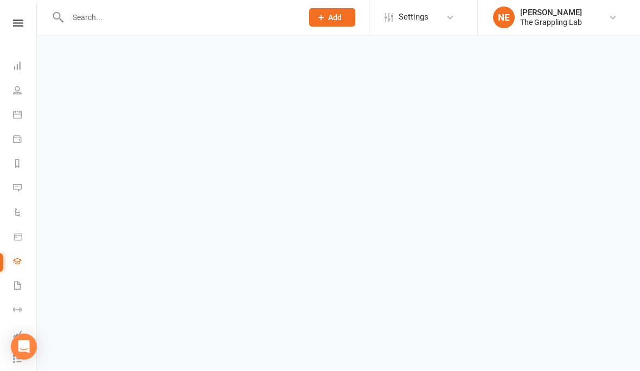
scroll to position [1, 0]
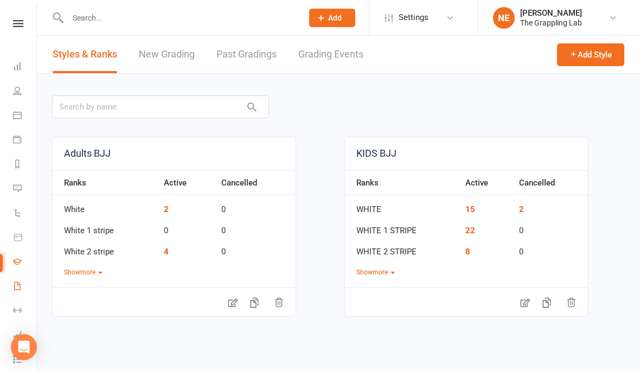
click at [16, 280] on link "Waivers 2" at bounding box center [25, 287] width 24 height 24
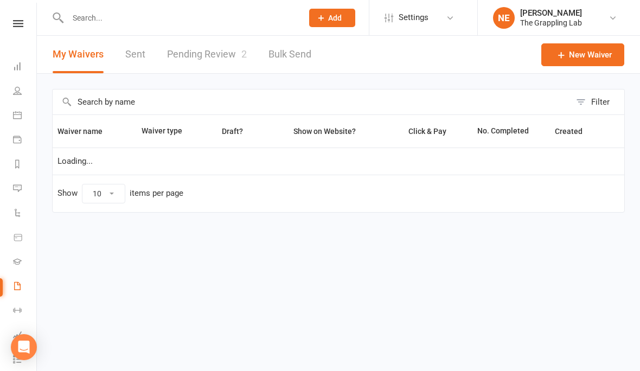
click at [214, 62] on link "Pending Review 2" at bounding box center [207, 54] width 80 height 37
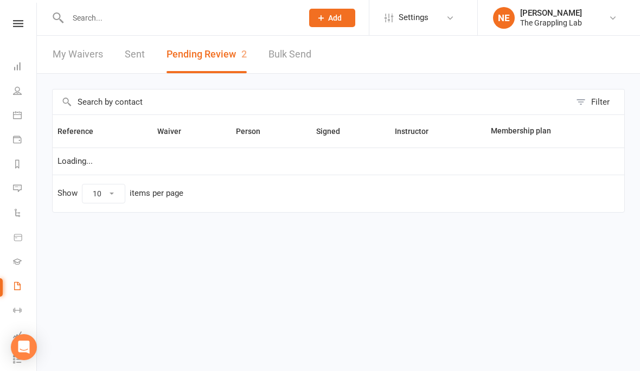
select select "25"
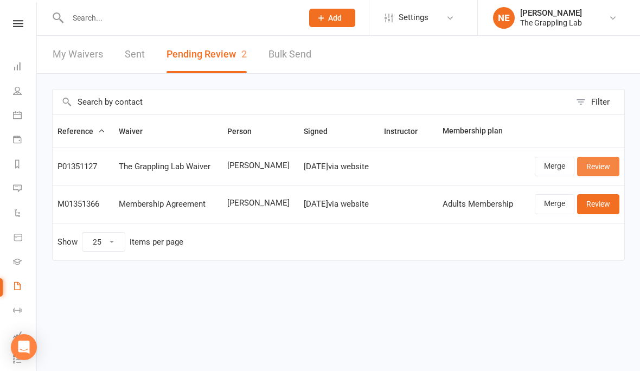
click at [604, 159] on link "Review" at bounding box center [598, 167] width 42 height 20
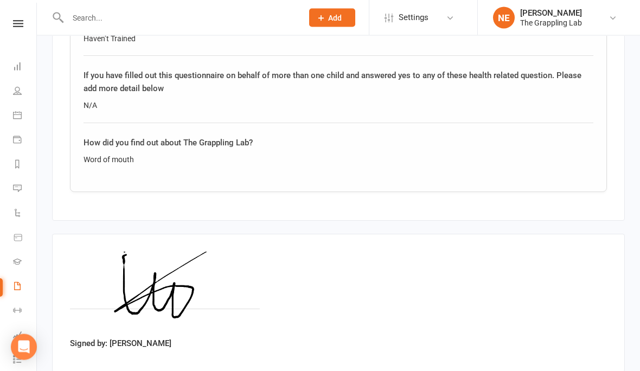
scroll to position [1479, 0]
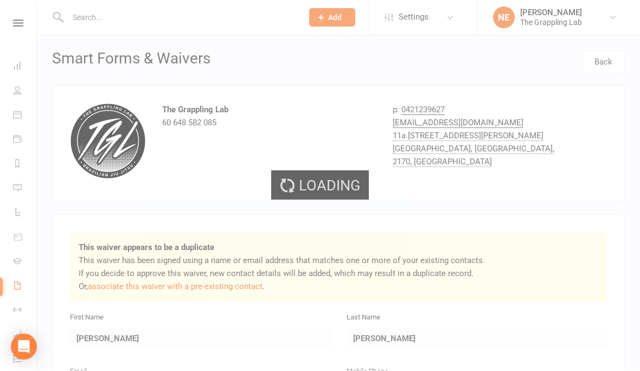
select select "25"
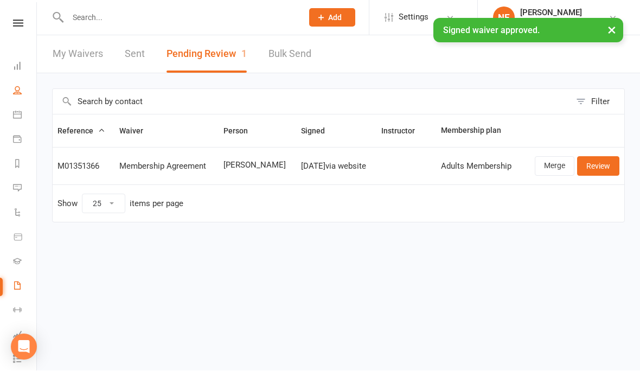
click at [23, 85] on link "People" at bounding box center [25, 92] width 24 height 24
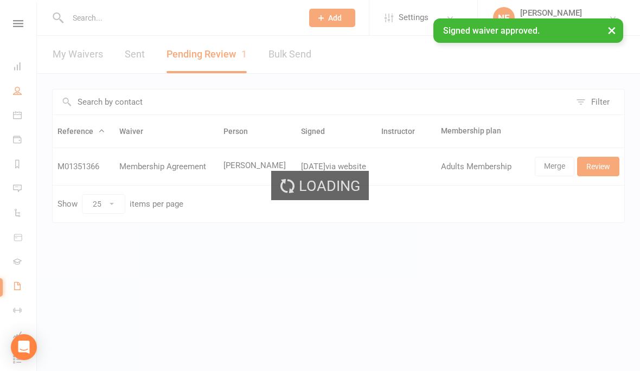
select select "100"
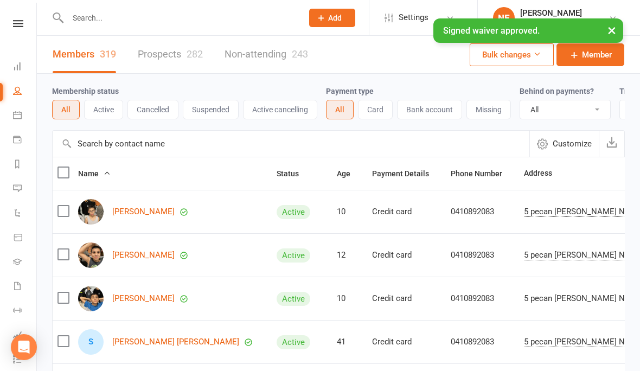
click at [183, 44] on link "Prospects 282" at bounding box center [170, 54] width 65 height 37
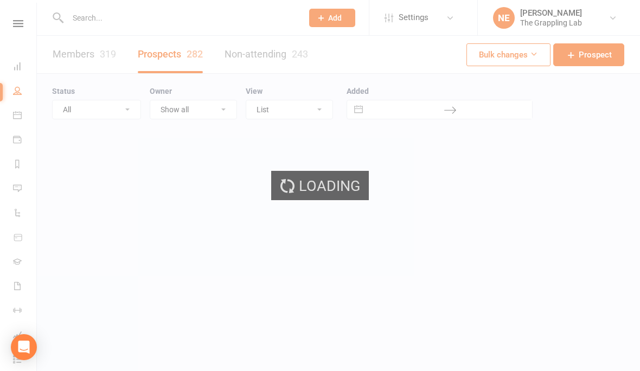
select select "100"
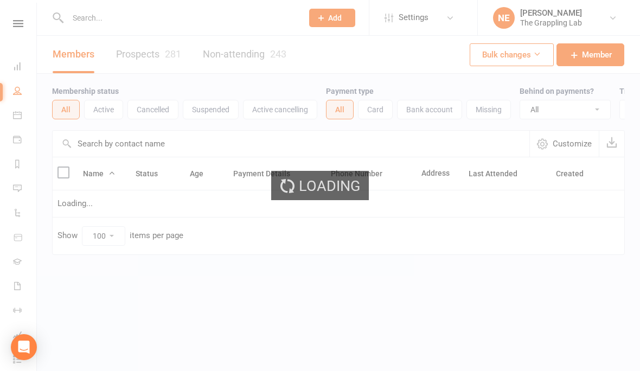
select select "100"
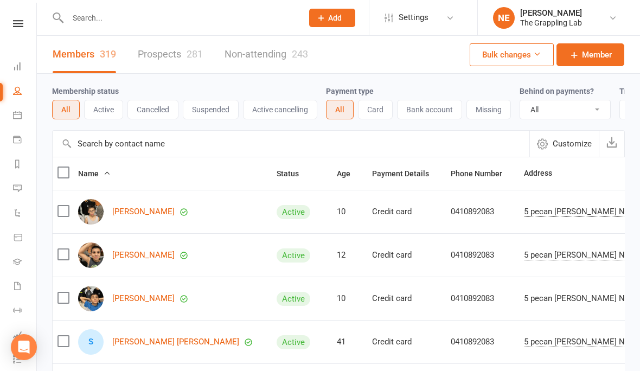
click at [160, 62] on link "Prospects 281" at bounding box center [170, 54] width 65 height 37
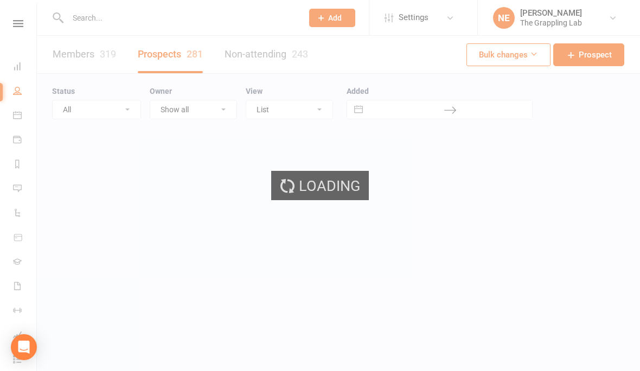
select select "100"
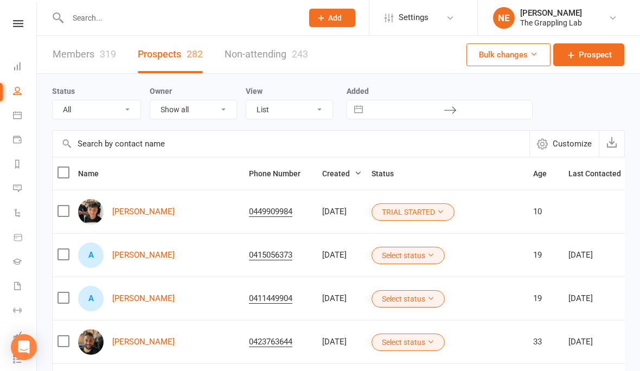
click at [397, 256] on button "Select status" at bounding box center [407, 255] width 73 height 17
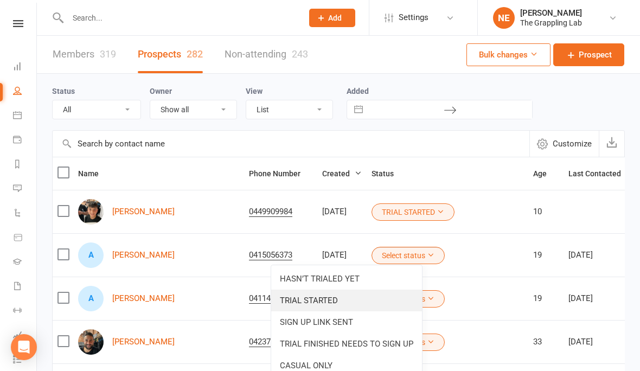
click at [360, 300] on link "TRIAL STARTED" at bounding box center [346, 300] width 151 height 22
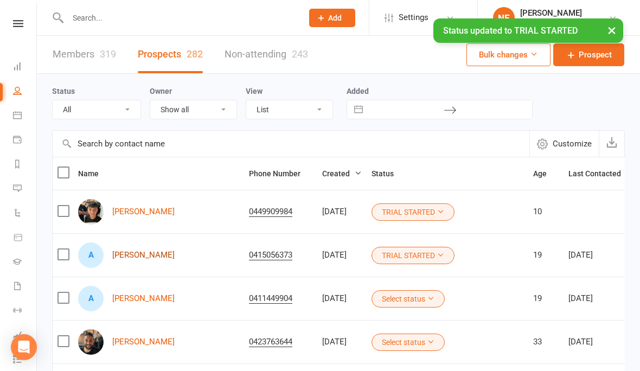
click at [132, 259] on link "Ali Abdul Rahman" at bounding box center [143, 254] width 62 height 9
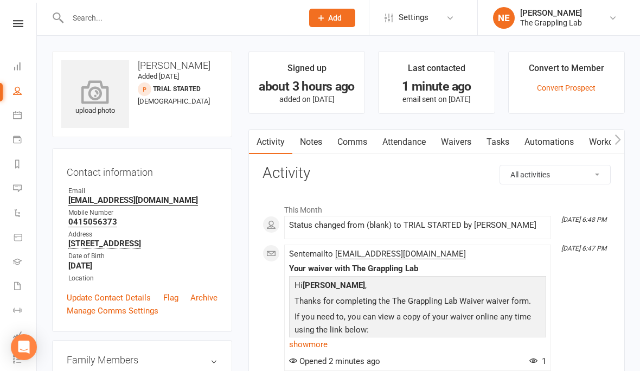
click at [94, 96] on icon at bounding box center [95, 92] width 75 height 24
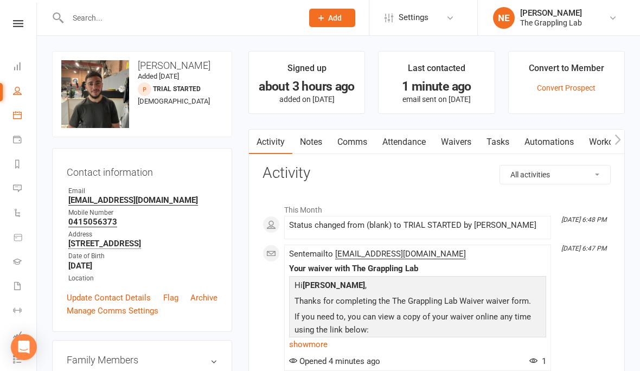
click at [18, 108] on link "Calendar" at bounding box center [25, 116] width 24 height 24
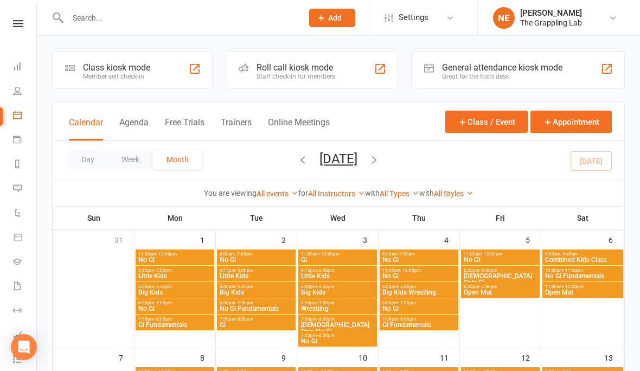
click at [10, 87] on li "People" at bounding box center [18, 92] width 36 height 24
click at [7, 104] on li "Calendar" at bounding box center [18, 116] width 36 height 24
click at [22, 83] on link "People" at bounding box center [25, 92] width 24 height 24
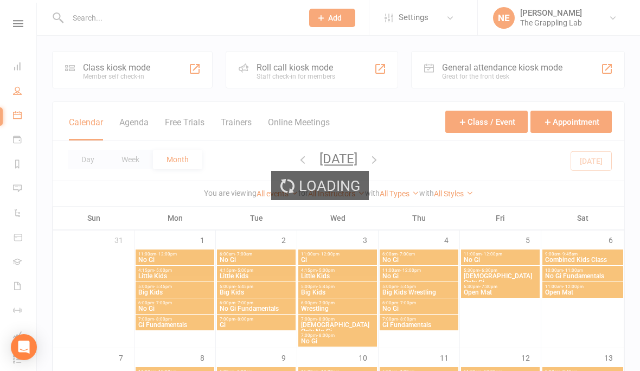
select select "100"
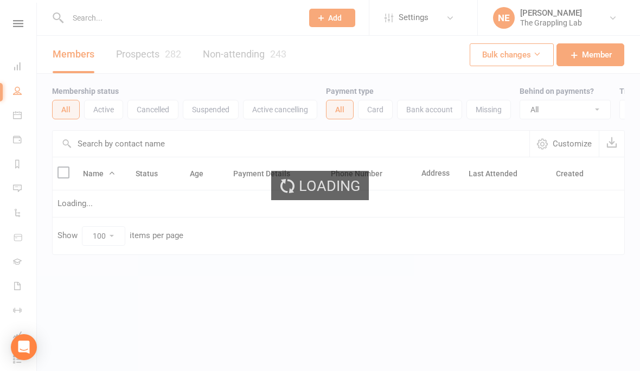
select select "100"
